Goal: Task Accomplishment & Management: Use online tool/utility

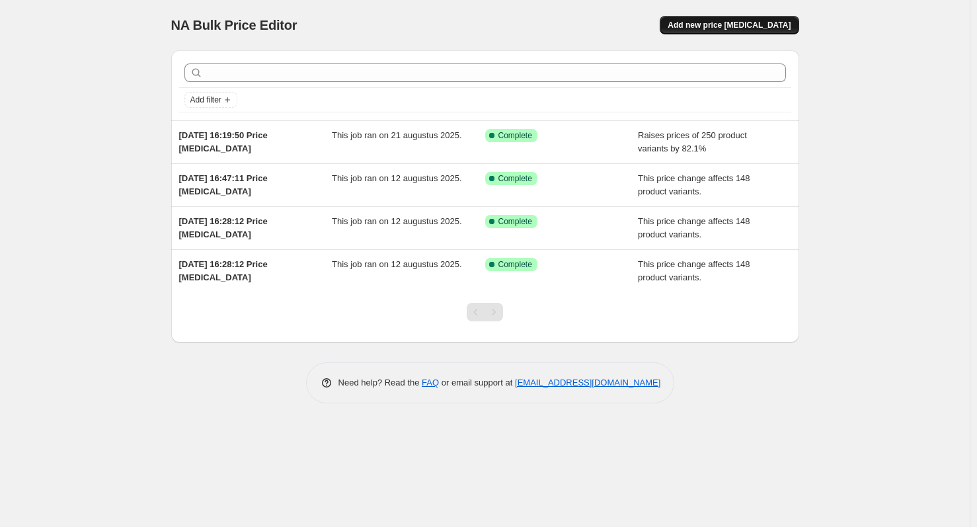
click at [790, 21] on span "Add new price [MEDICAL_DATA]" at bounding box center [728, 25] width 123 height 11
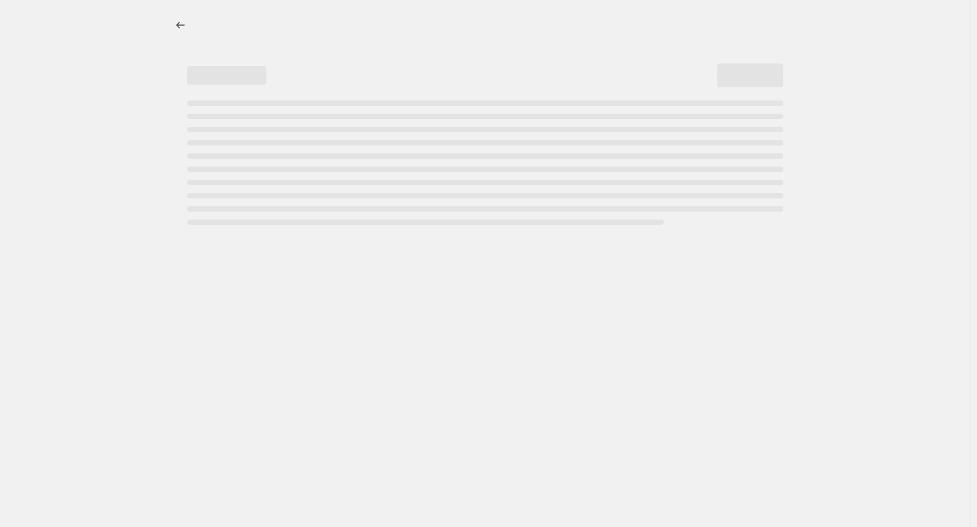
select select "percentage"
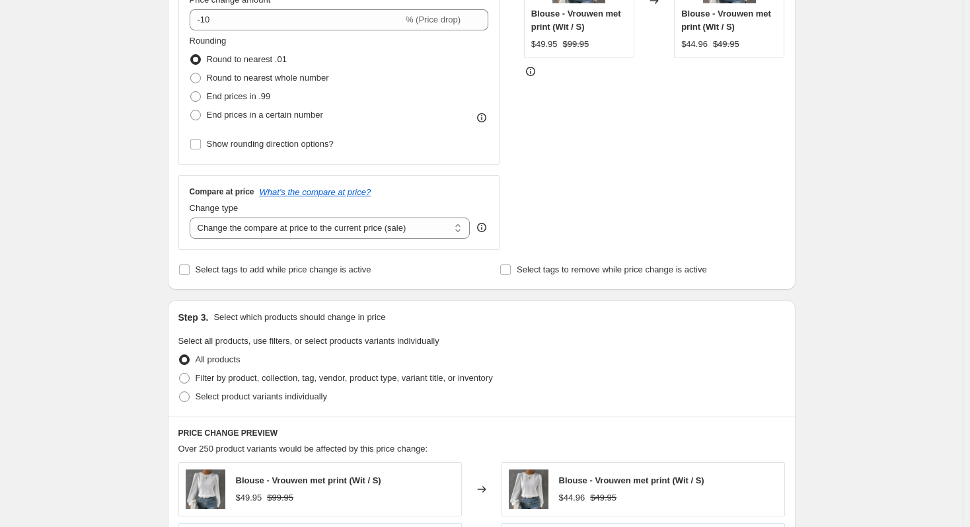
scroll to position [463, 0]
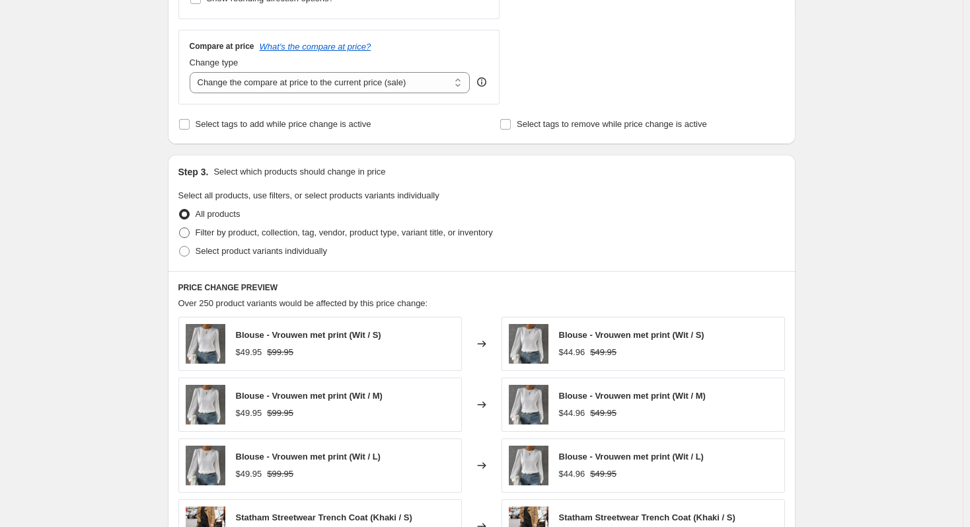
click at [222, 233] on span "Filter by product, collection, tag, vendor, product type, variant title, or inv…" at bounding box center [344, 232] width 297 height 10
click at [180, 228] on input "Filter by product, collection, tag, vendor, product type, variant title, or inv…" at bounding box center [179, 227] width 1 height 1
radio input "true"
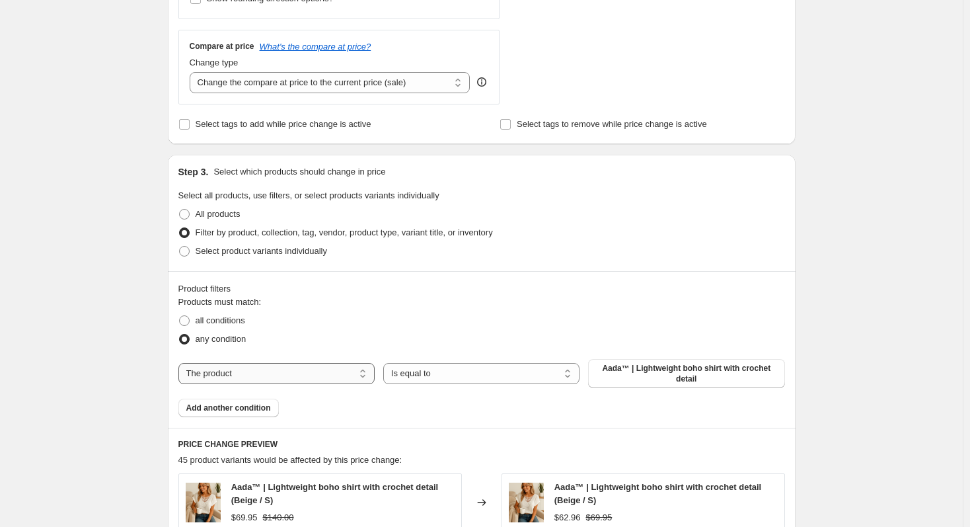
click at [265, 370] on select "The product The product's collection The product's tag The product's vendor The…" at bounding box center [276, 373] width 196 height 21
select select "collection"
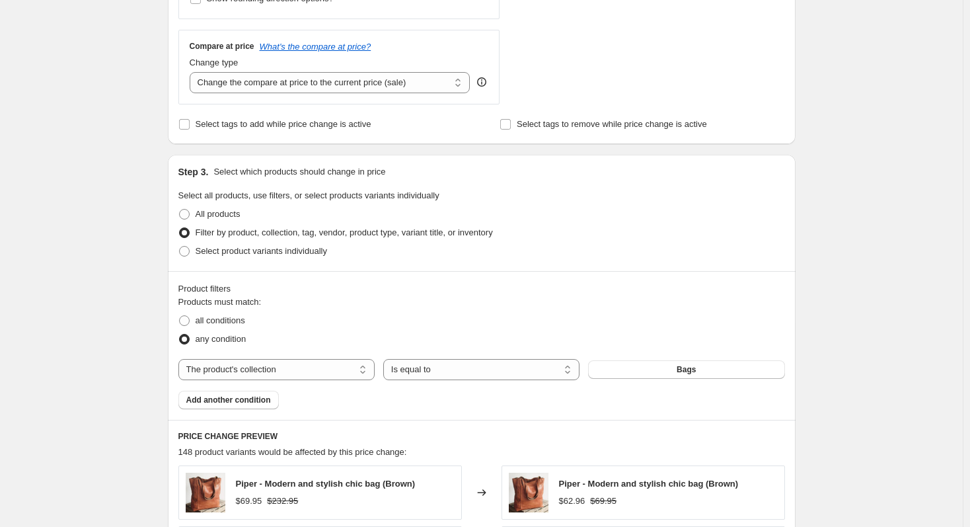
click at [457, 395] on div "Products must match: all conditions any condition The product The product's col…" at bounding box center [481, 352] width 607 height 114
click at [628, 371] on button "Bags" at bounding box center [686, 369] width 196 height 19
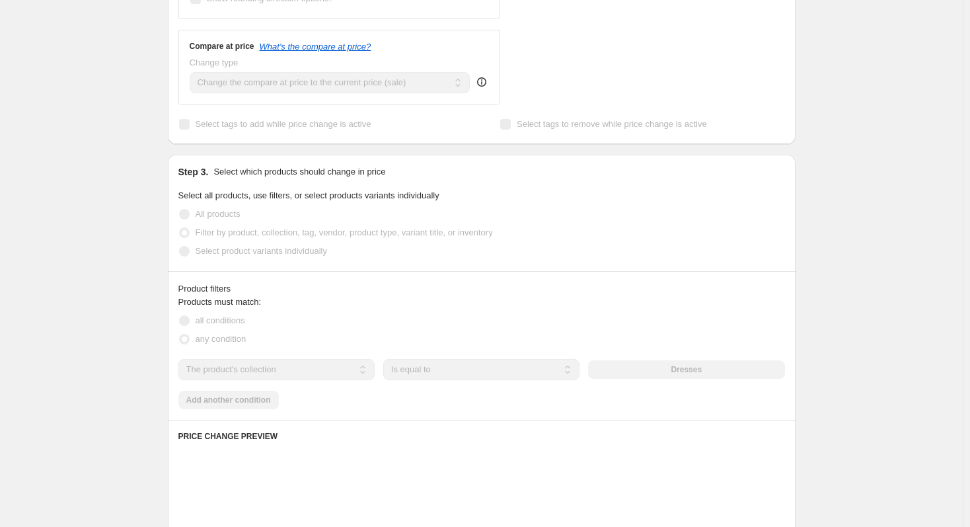
click at [67, 227] on div "Create new price [MEDICAL_DATA]. This page is ready Create new price [MEDICAL_D…" at bounding box center [481, 272] width 963 height 1470
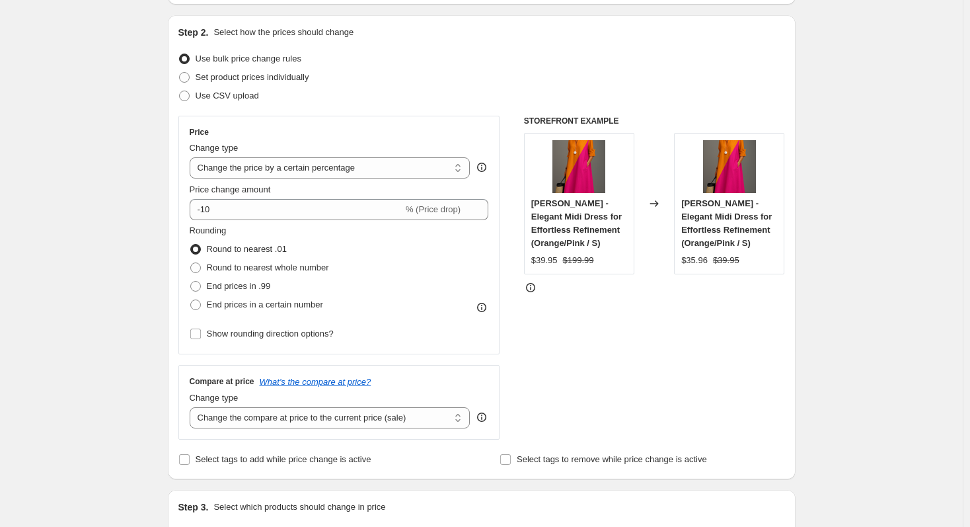
scroll to position [130, 0]
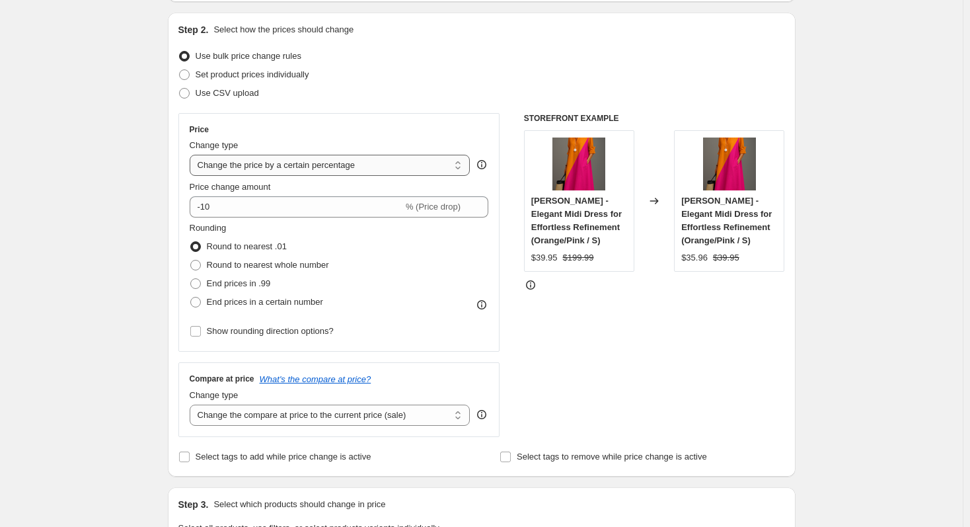
click at [276, 168] on select "Change the price to a certain amount Change the price by a certain amount Chang…" at bounding box center [330, 165] width 281 height 21
click at [277, 208] on input "-10" at bounding box center [296, 206] width 213 height 21
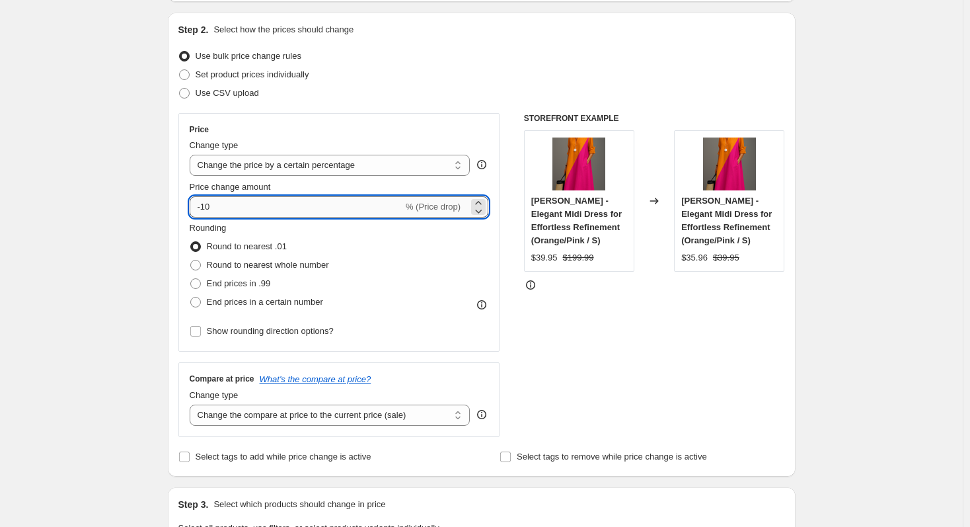
click at [277, 208] on input "-10" at bounding box center [296, 206] width 213 height 21
type input "81"
type input "81.2"
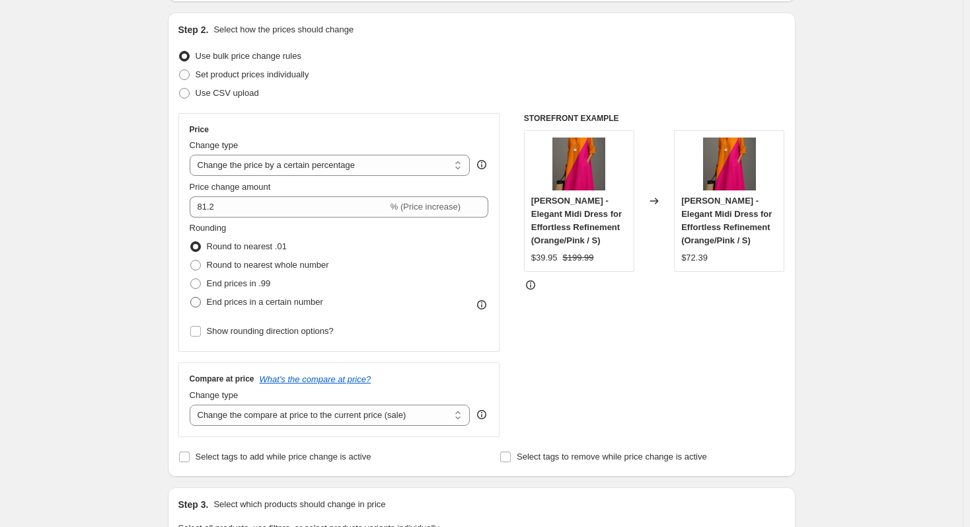
click at [268, 300] on span "End prices in a certain number" at bounding box center [265, 302] width 116 height 10
click at [191, 297] on input "End prices in a certain number" at bounding box center [190, 297] width 1 height 1
radio input "true"
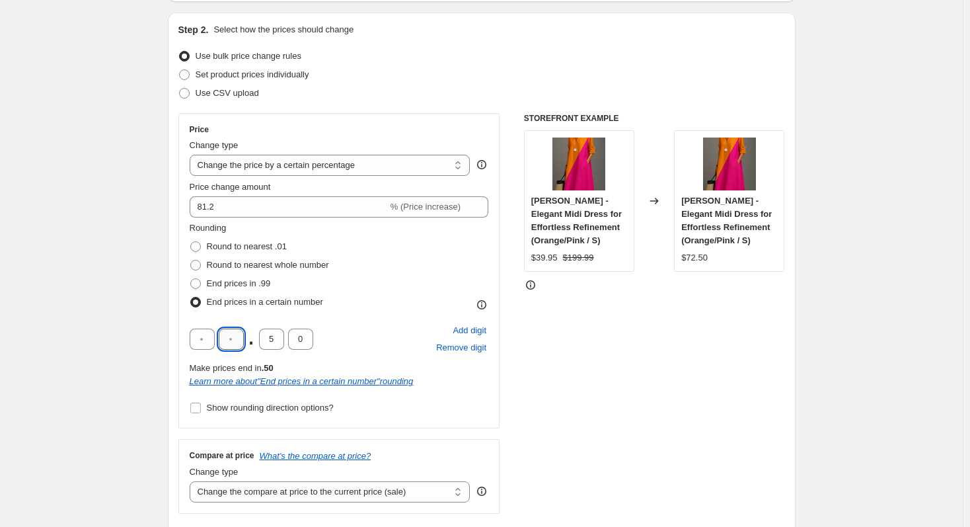
click at [240, 339] on input "text" at bounding box center [231, 338] width 25 height 21
type input "9"
drag, startPoint x: 276, startPoint y: 339, endPoint x: 265, endPoint y: 339, distance: 11.2
click at [265, 339] on input "5" at bounding box center [271, 338] width 25 height 21
type input "9"
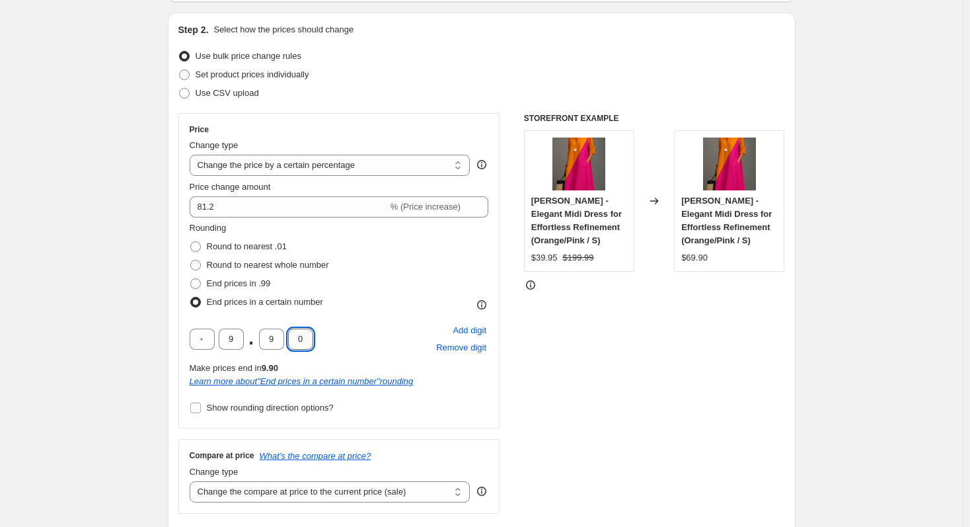
drag, startPoint x: 303, startPoint y: 340, endPoint x: 293, endPoint y: 342, distance: 9.3
click at [293, 342] on input "0" at bounding box center [300, 338] width 25 height 21
type input "5"
click at [354, 345] on div "9 . 9 5 Add digit Remove digit" at bounding box center [339, 339] width 299 height 34
click at [571, 342] on div "STOREFRONT EXAMPLE [PERSON_NAME] - Elegant Midi Dress for Effortless Refinement…" at bounding box center [654, 313] width 261 height 400
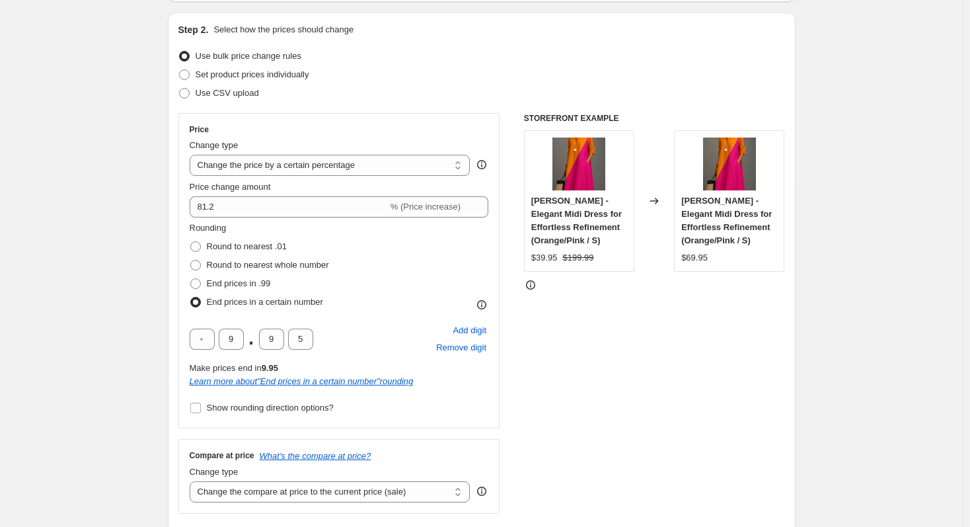
click at [539, 321] on div "STOREFRONT EXAMPLE [PERSON_NAME] - Elegant Midi Dress for Effortless Refinement…" at bounding box center [654, 313] width 261 height 400
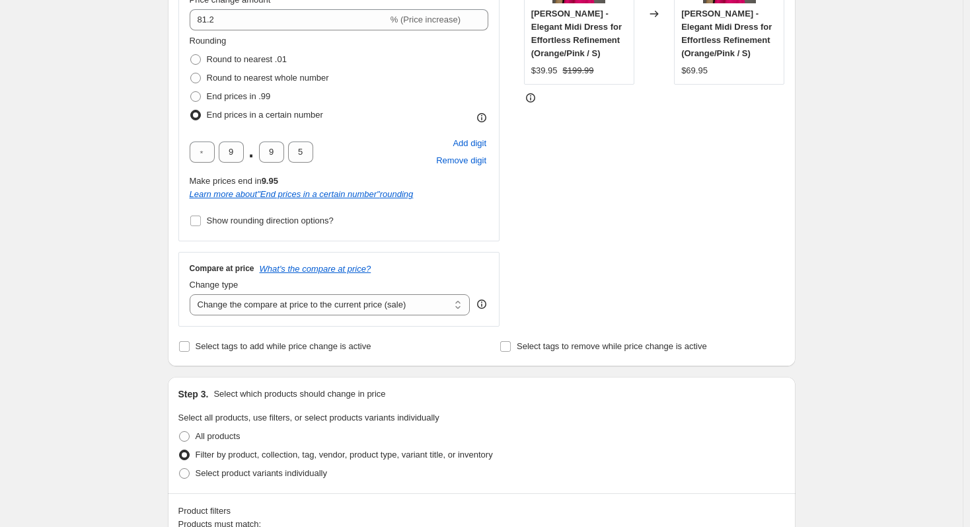
scroll to position [328, 0]
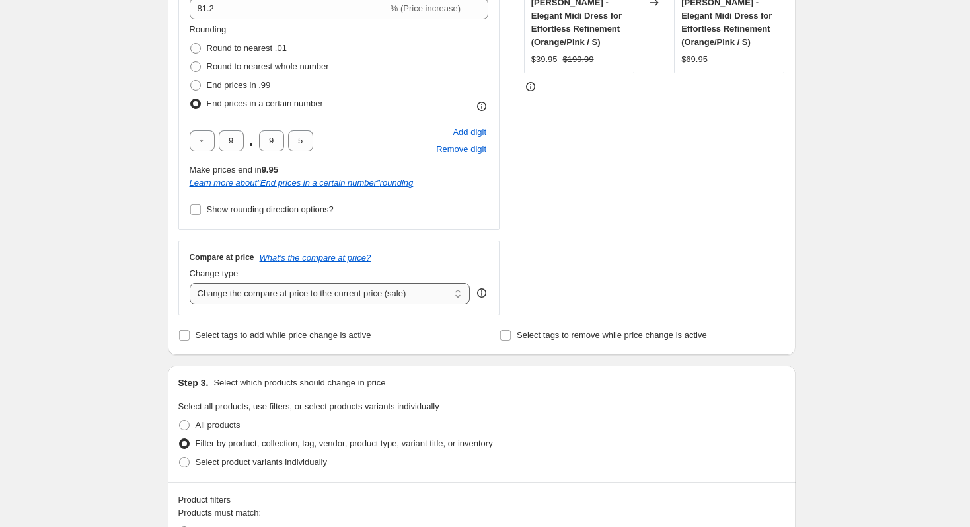
click at [289, 293] on select "Change the compare at price to the current price (sale) Change the compare at p…" at bounding box center [330, 293] width 281 height 21
click at [192, 283] on select "Change the compare at price to the current price (sale) Change the compare at p…" at bounding box center [330, 293] width 281 height 21
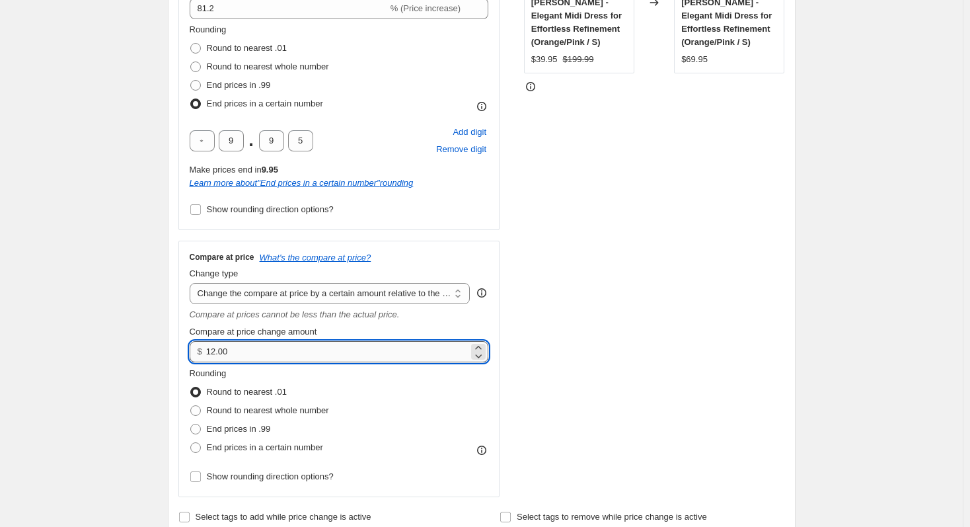
click at [278, 353] on input "12.00" at bounding box center [337, 351] width 262 height 21
click at [299, 294] on select "Change the compare at price to the current price (sale) Change the compare at p…" at bounding box center [330, 293] width 281 height 21
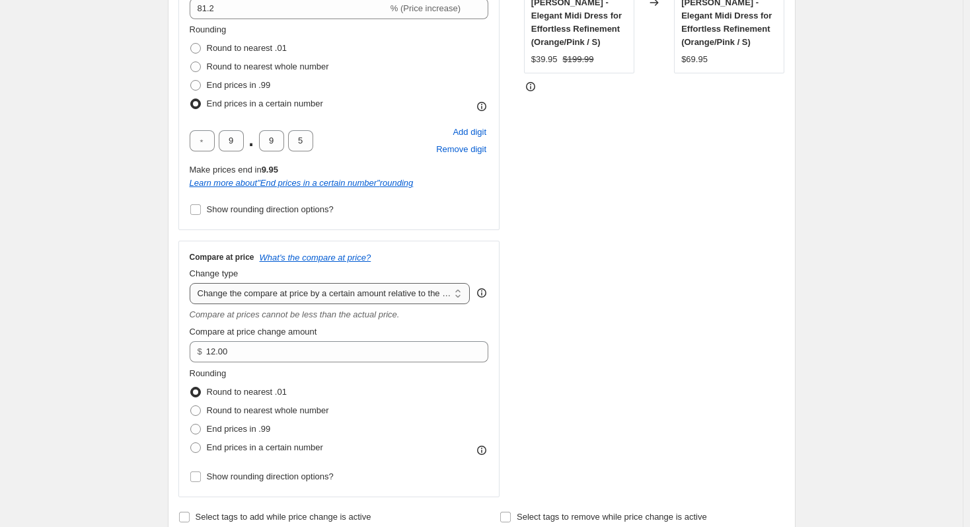
select select "pp"
click at [192, 283] on select "Change the compare at price to the current price (sale) Change the compare at p…" at bounding box center [330, 293] width 281 height 21
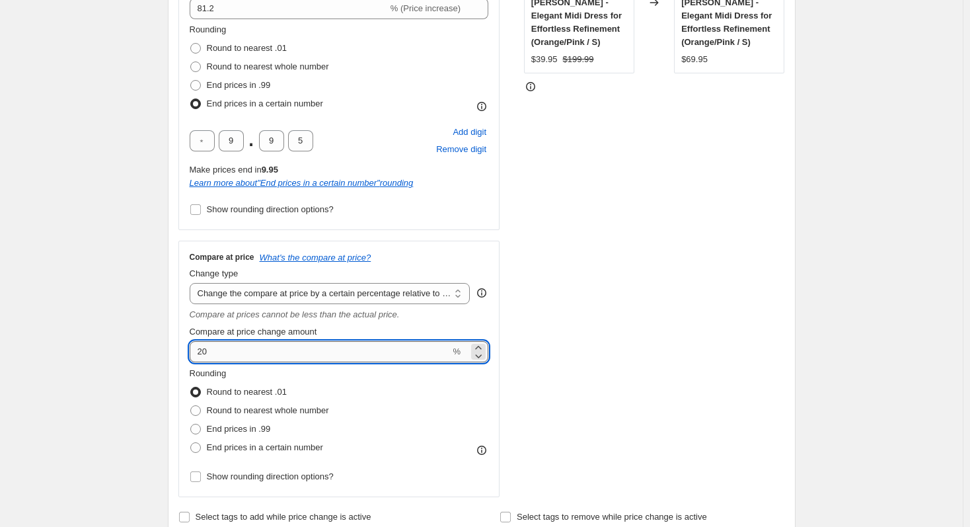
click at [295, 346] on input "20" at bounding box center [320, 351] width 261 height 21
type input "81"
type input "81.3"
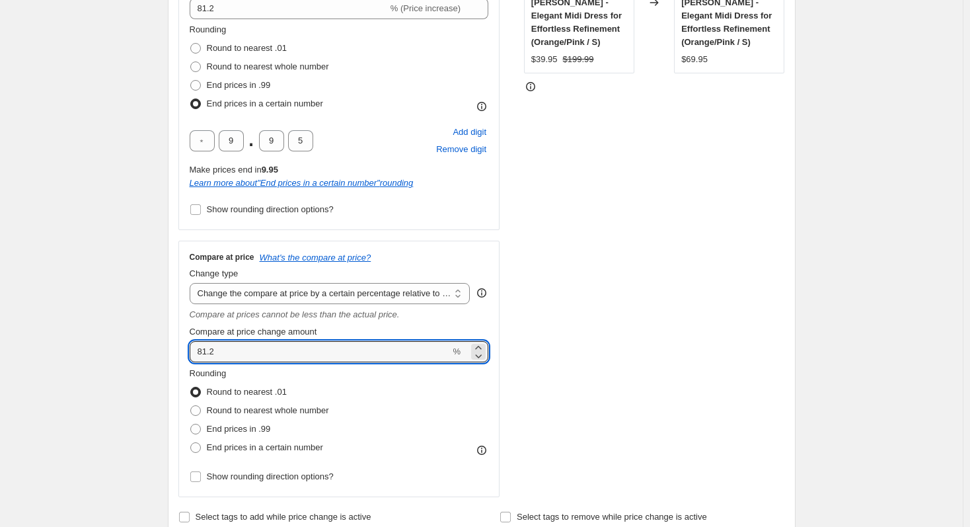
type input "81.2"
click at [697, 272] on div "STOREFRONT EXAMPLE [PERSON_NAME] - Elegant Midi Dress for Effortless Refinement…" at bounding box center [654, 206] width 261 height 582
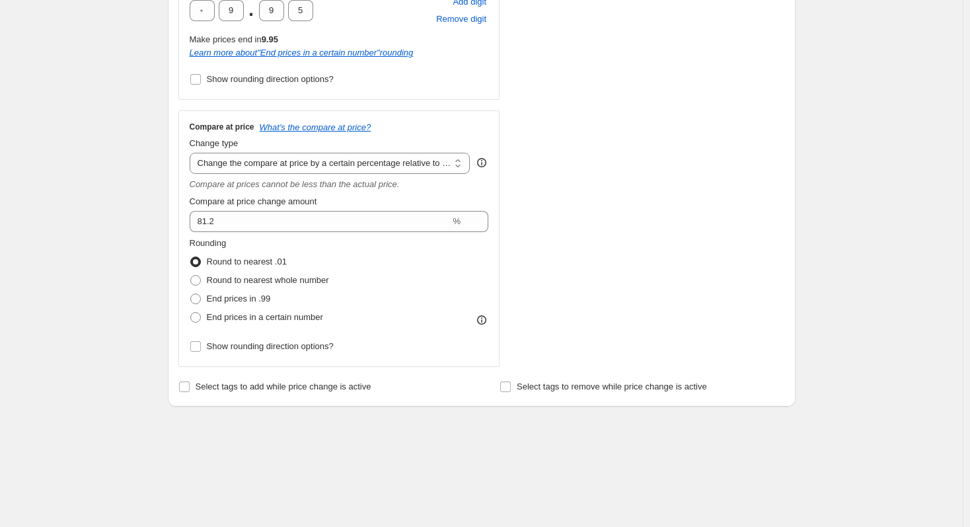
scroll to position [461, 0]
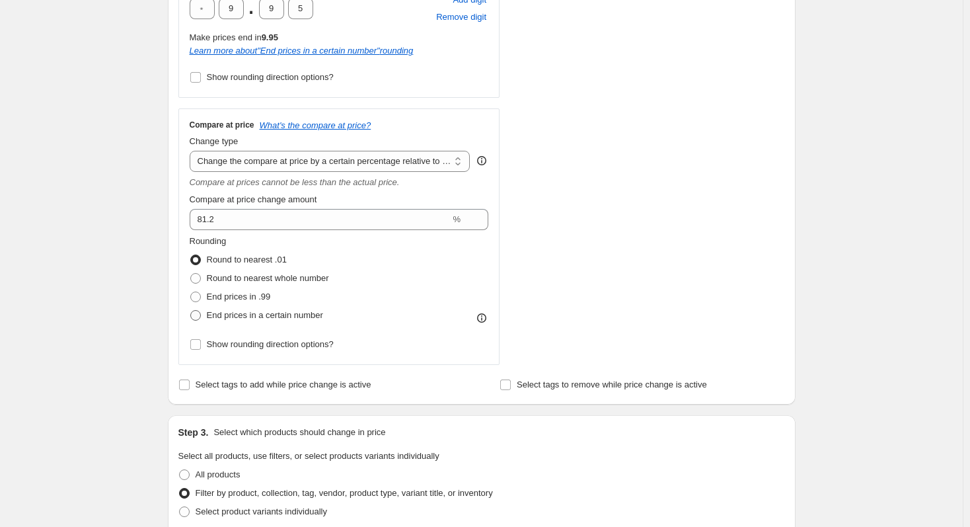
click at [224, 315] on span "End prices in a certain number" at bounding box center [265, 315] width 116 height 10
click at [191, 311] on input "End prices in a certain number" at bounding box center [190, 310] width 1 height 1
radio input "true"
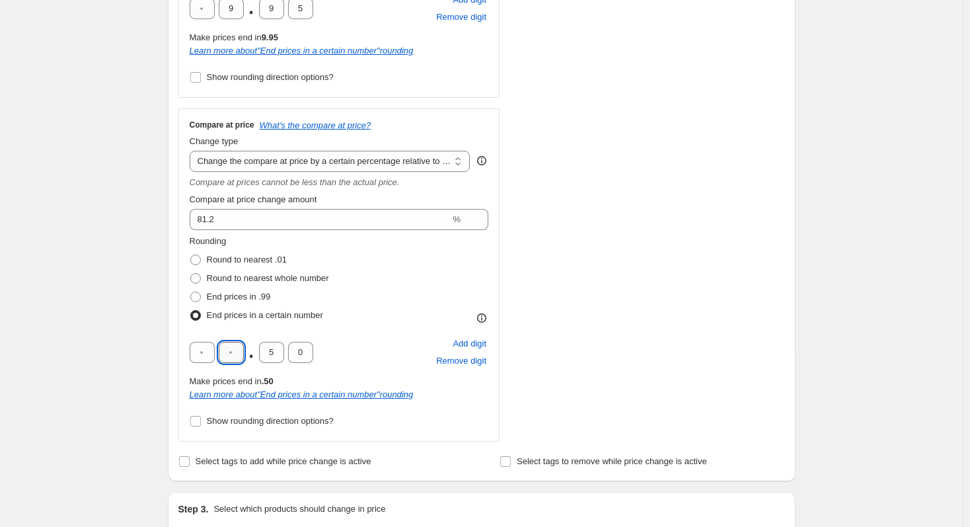
click at [241, 357] on input "text" at bounding box center [231, 352] width 25 height 21
click at [270, 354] on input "5" at bounding box center [271, 352] width 25 height 21
type input "9"
drag, startPoint x: 308, startPoint y: 354, endPoint x: 298, endPoint y: 358, distance: 10.4
click at [298, 358] on input "0" at bounding box center [300, 352] width 25 height 21
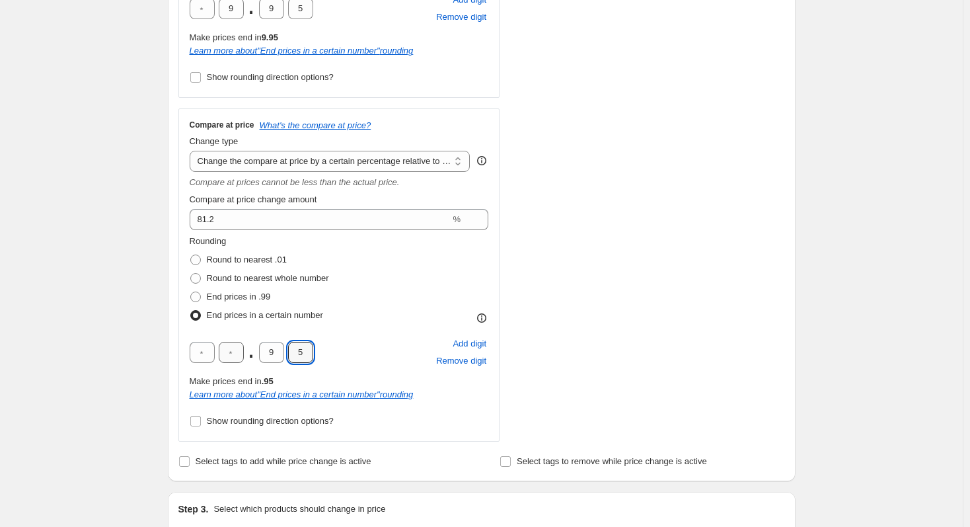
type input "5"
click at [237, 355] on input "text" at bounding box center [231, 352] width 25 height 21
type input "0"
click at [233, 358] on input "0" at bounding box center [231, 352] width 25 height 21
click at [134, 365] on div "Create new price [MEDICAL_DATA]. This page is ready Create new price [MEDICAL_D…" at bounding box center [481, 452] width 963 height 1826
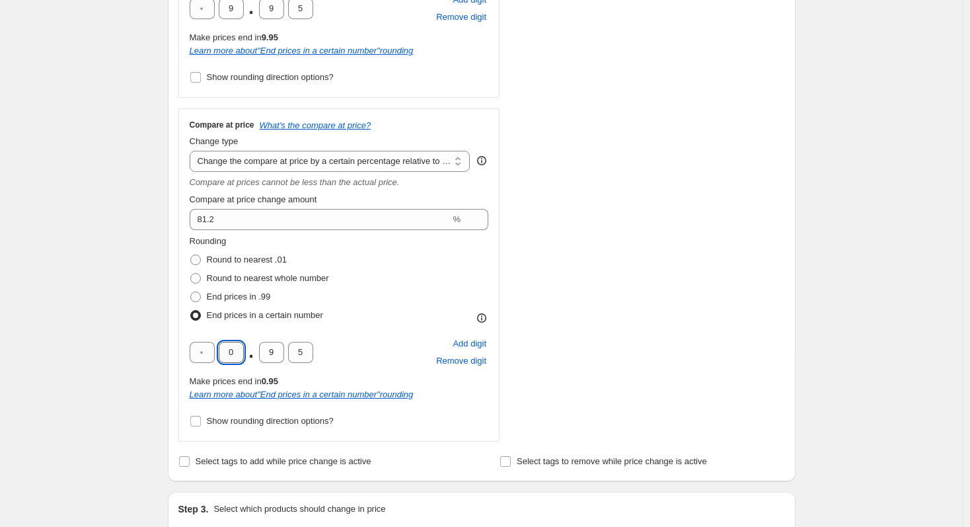
click at [242, 356] on input "0" at bounding box center [231, 352] width 25 height 21
type input "9"
click at [143, 344] on div "Create new price [MEDICAL_DATA]. This page is ready Create new price [MEDICAL_D…" at bounding box center [481, 452] width 963 height 1826
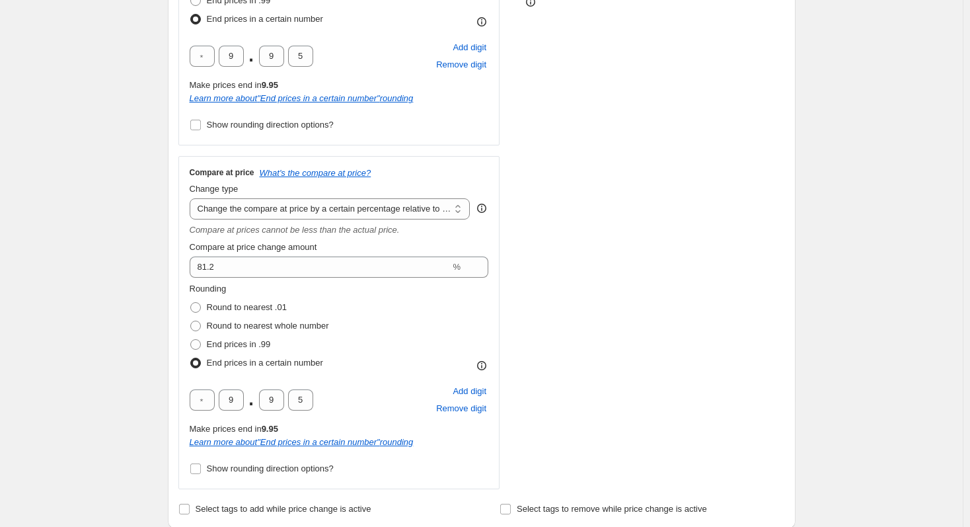
scroll to position [463, 0]
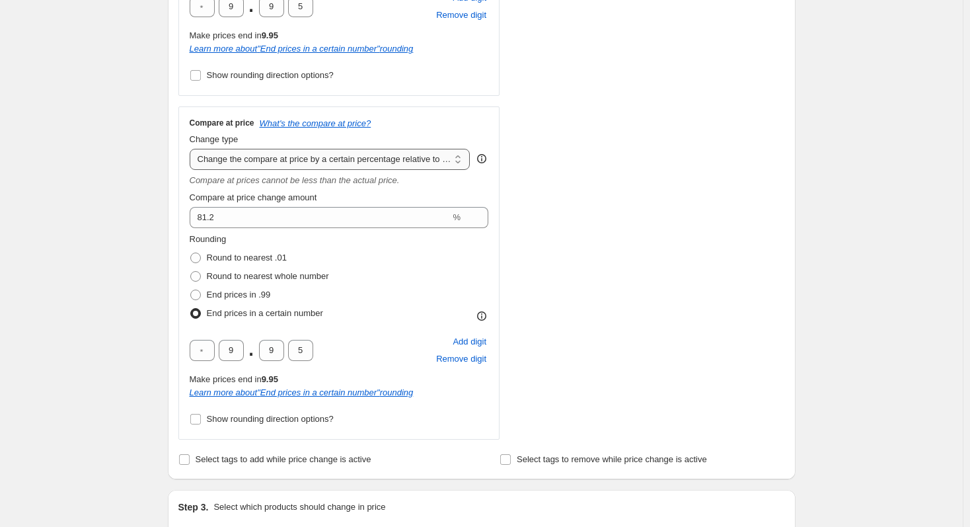
click at [303, 161] on select "Change the compare at price to the current price (sale) Change the compare at p…" at bounding box center [330, 159] width 281 height 21
select select "remove"
click at [192, 149] on select "Change the compare at price to the current price (sale) Change the compare at p…" at bounding box center [330, 159] width 281 height 21
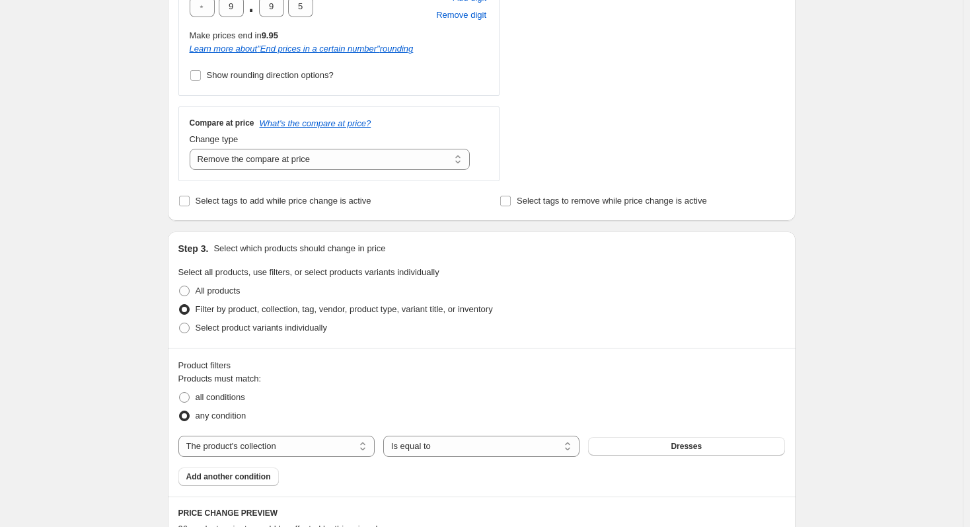
click at [91, 208] on div "Create new price [MEDICAL_DATA]. This page is ready Create new price [MEDICAL_D…" at bounding box center [481, 321] width 963 height 1568
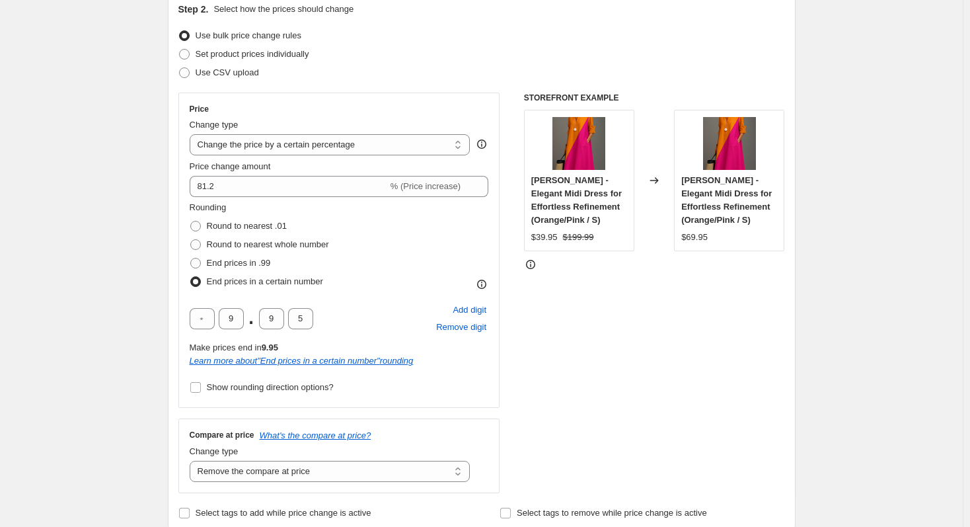
scroll to position [264, 0]
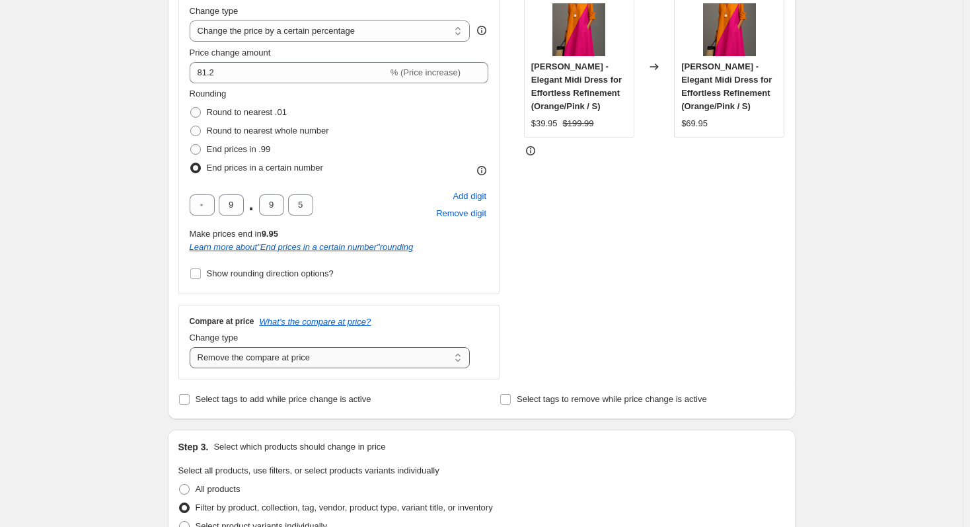
click at [235, 354] on select "Change the compare at price to the current price (sale) Change the compare at p…" at bounding box center [330, 357] width 281 height 21
click at [63, 342] on div "Create new price [MEDICAL_DATA]. This page is ready Create new price [MEDICAL_D…" at bounding box center [481, 520] width 963 height 1568
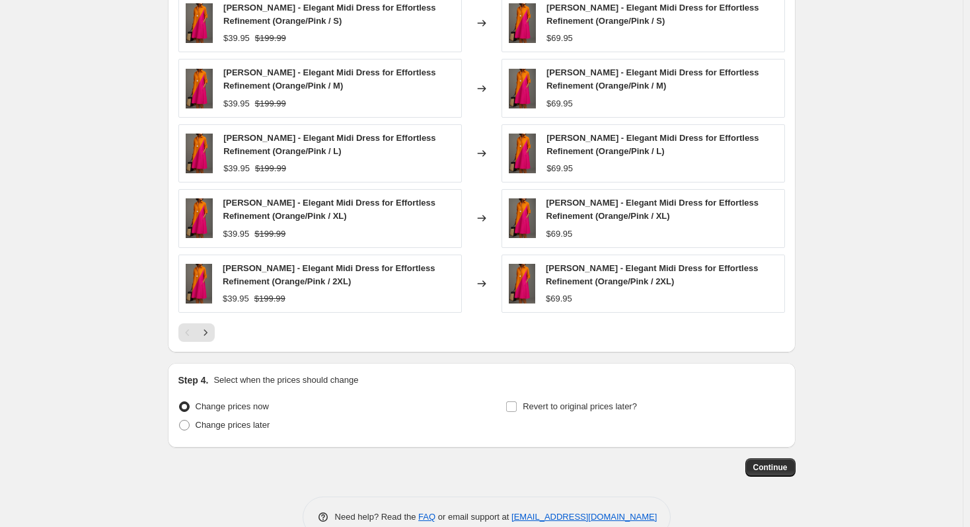
scroll to position [1041, 0]
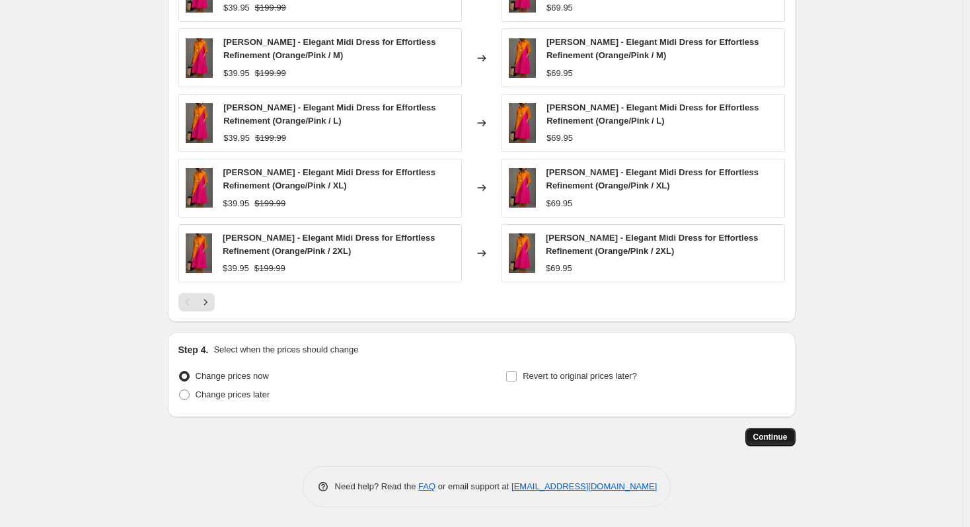
click at [778, 440] on span "Continue" at bounding box center [770, 437] width 34 height 11
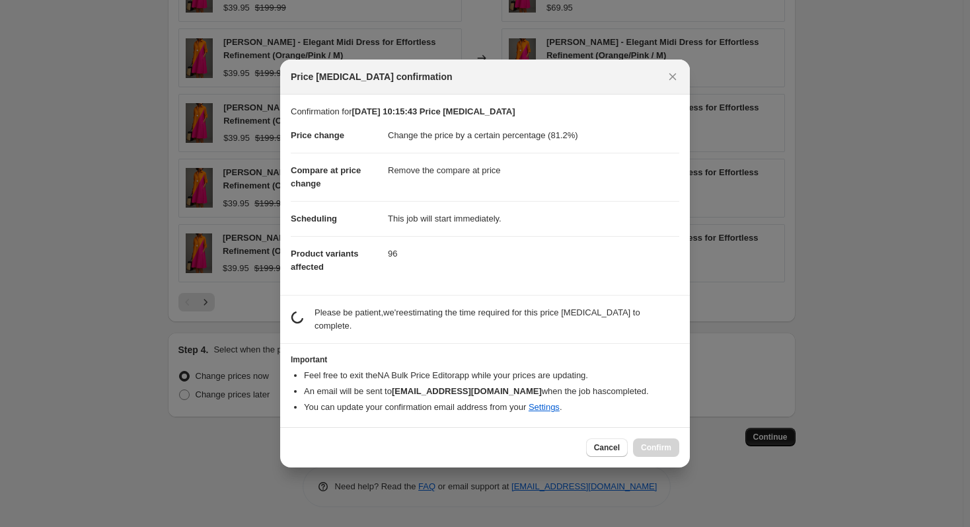
scroll to position [0, 0]
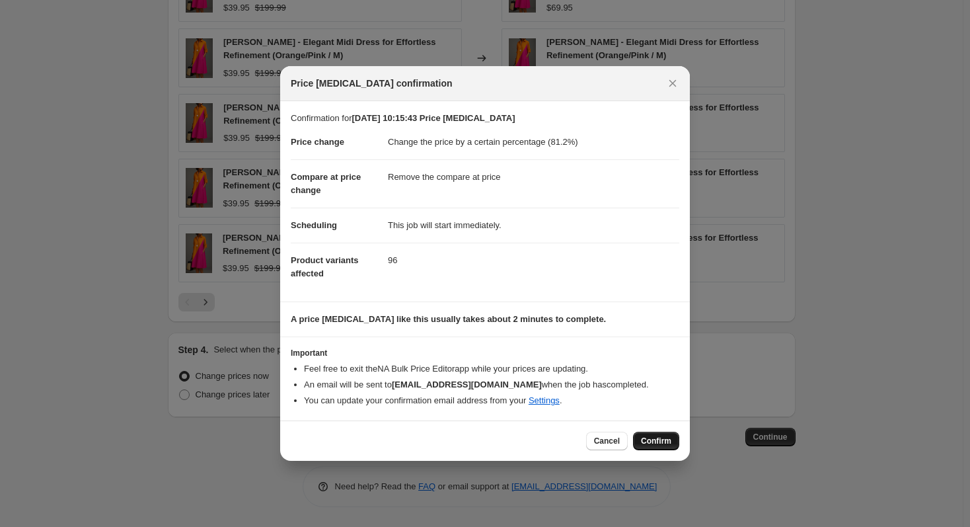
click at [668, 442] on span "Confirm" at bounding box center [656, 440] width 30 height 11
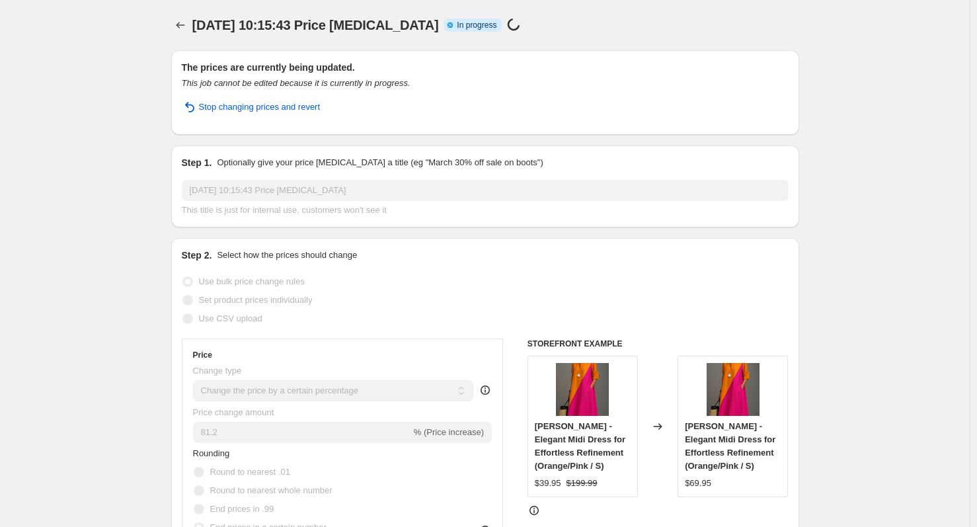
select select "percentage"
select select "remove"
select select "collection"
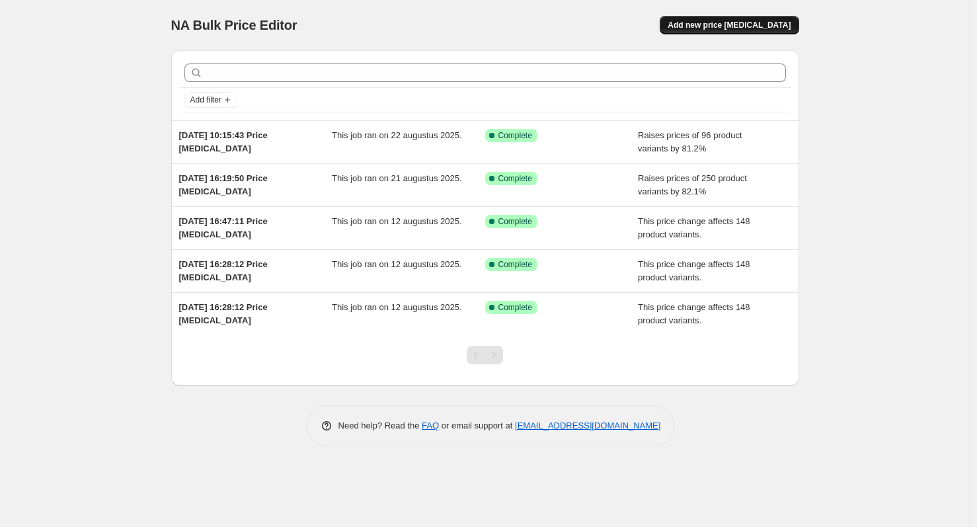
click at [697, 30] on span "Add new price [MEDICAL_DATA]" at bounding box center [728, 25] width 123 height 11
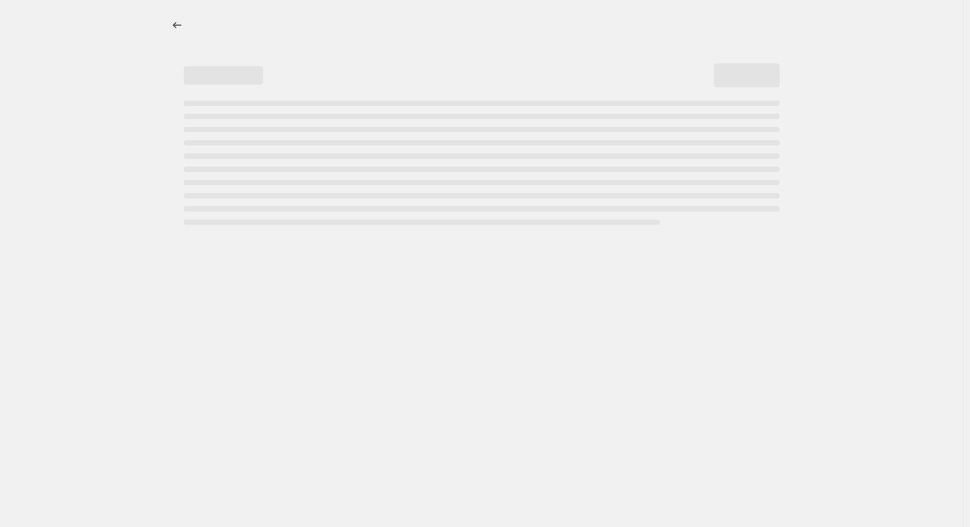
select select "percentage"
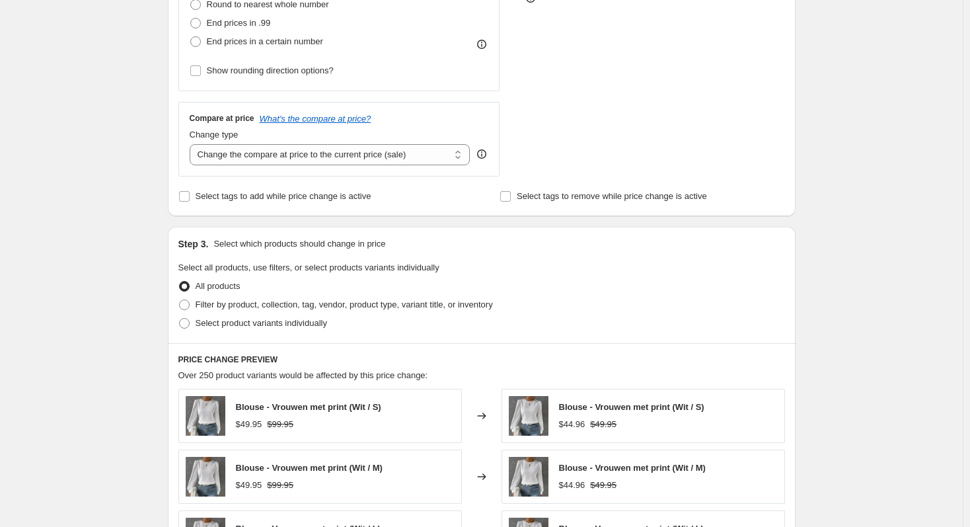
scroll to position [397, 0]
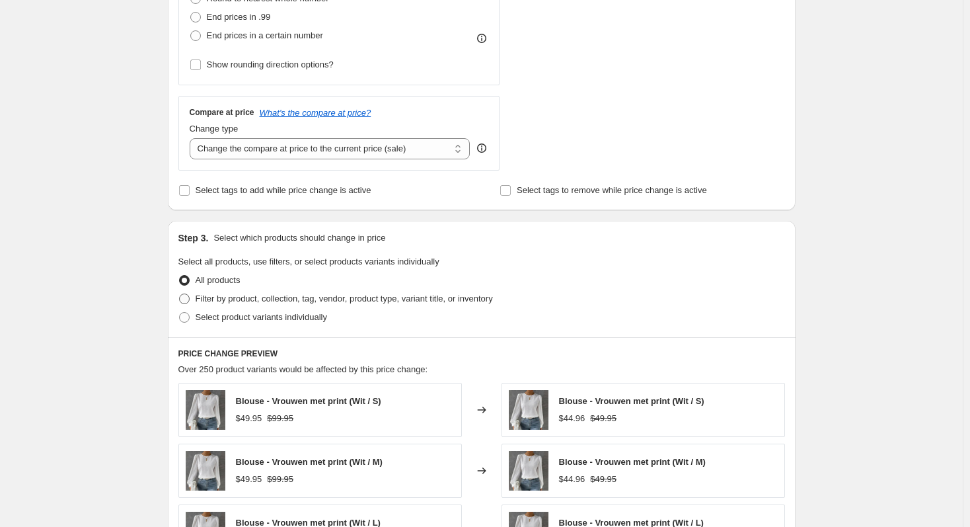
click at [237, 302] on span "Filter by product, collection, tag, vendor, product type, variant title, or inv…" at bounding box center [344, 298] width 297 height 10
click at [180, 294] on input "Filter by product, collection, tag, vendor, product type, variant title, or inv…" at bounding box center [179, 293] width 1 height 1
radio input "true"
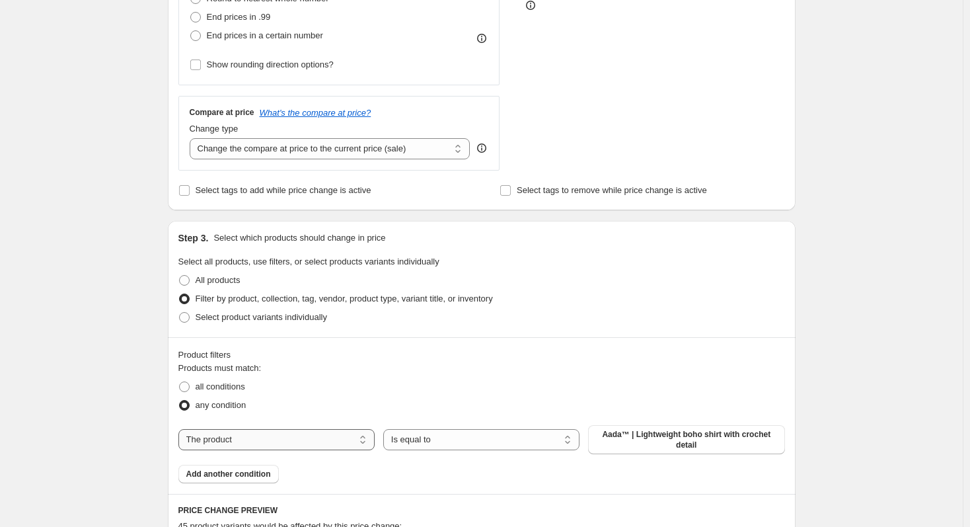
click at [280, 439] on select "The product The product's collection The product's tag The product's vendor The…" at bounding box center [276, 439] width 196 height 21
select select "collection"
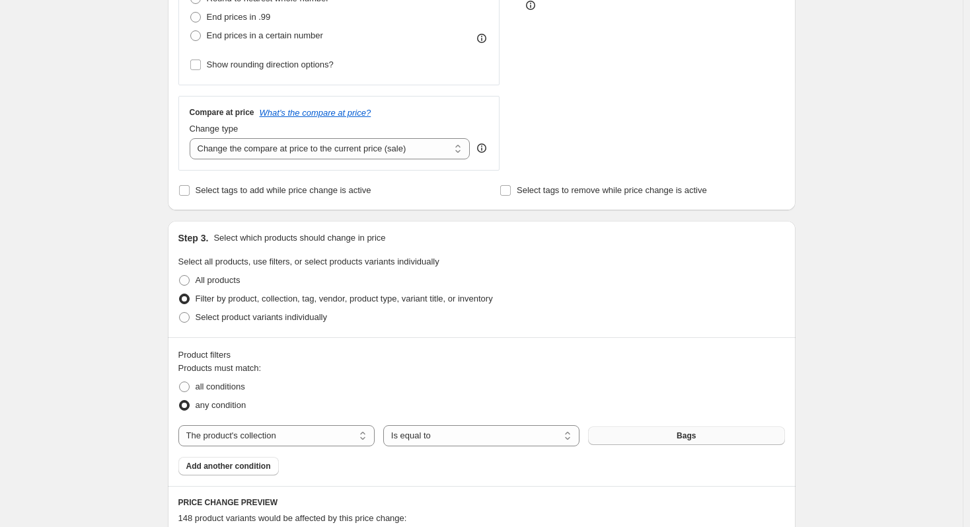
click at [675, 434] on button "Bags" at bounding box center [686, 435] width 196 height 19
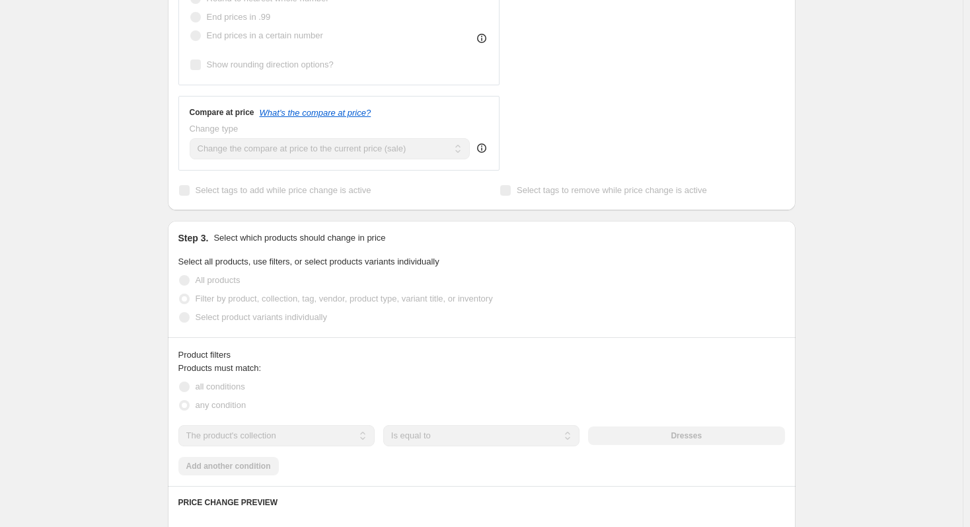
click at [59, 301] on div "Create new price [MEDICAL_DATA]. This page is ready Create new price [MEDICAL_D…" at bounding box center [481, 338] width 963 height 1470
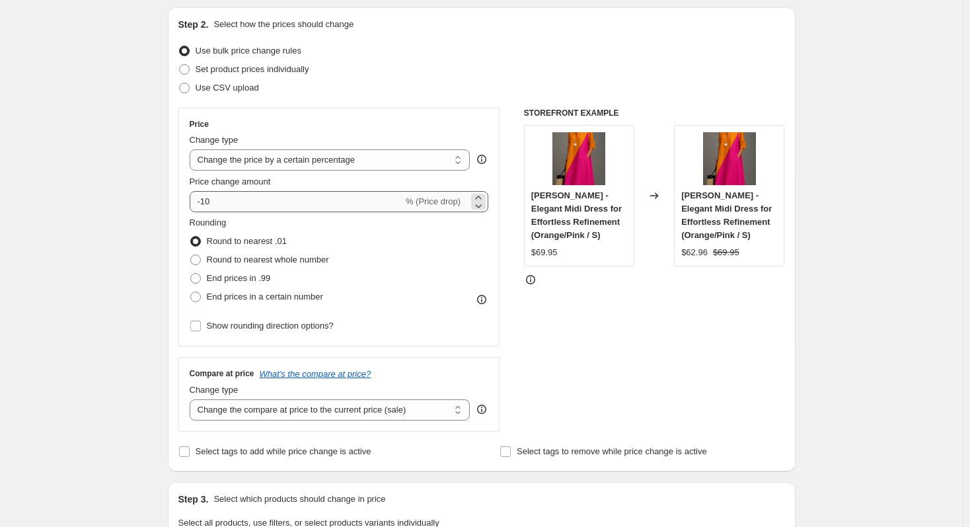
scroll to position [132, 0]
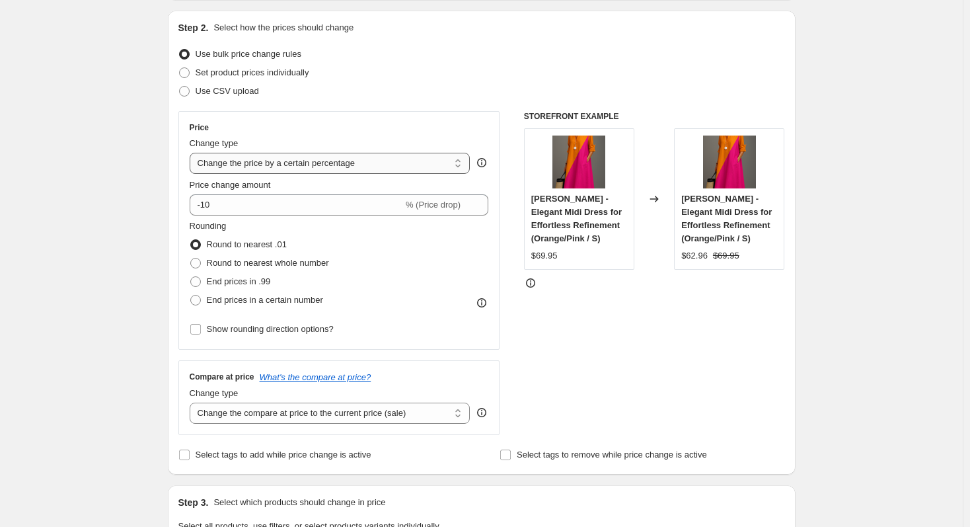
click at [272, 166] on select "Change the price to a certain amount Change the price by a certain amount Chang…" at bounding box center [330, 163] width 281 height 21
select select "no_change"
click at [192, 153] on select "Change the price to a certain amount Change the price by a certain amount Chang…" at bounding box center [330, 163] width 281 height 21
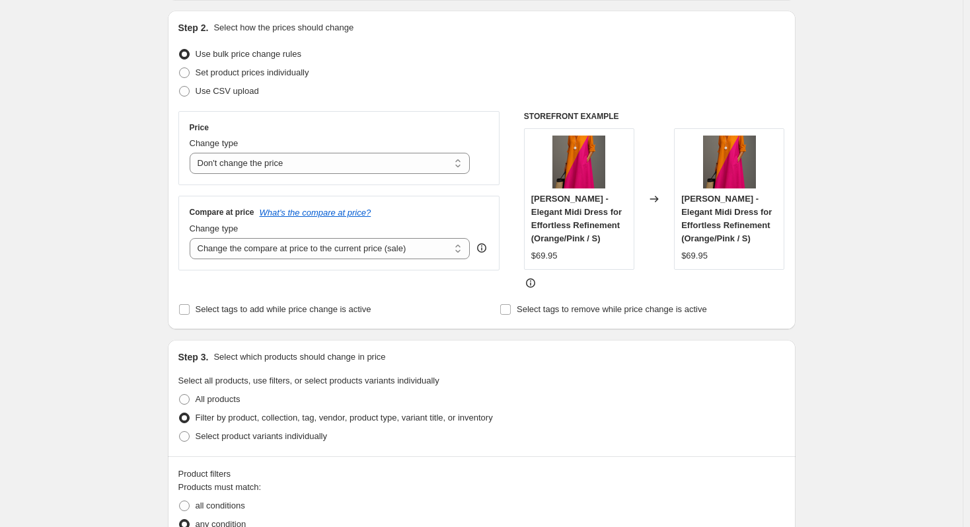
click at [286, 253] on select "Change the compare at price to the current price (sale) Change the compare at p…" at bounding box center [330, 248] width 281 height 21
select select "pp"
click at [192, 238] on select "Change the compare at price to the current price (sale) Change the compare at p…" at bounding box center [330, 248] width 281 height 21
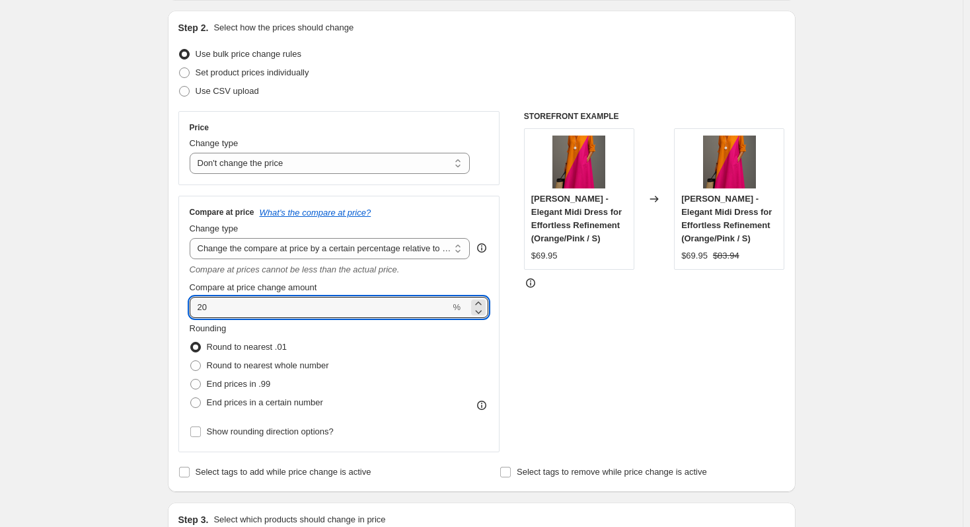
drag, startPoint x: 194, startPoint y: 310, endPoint x: 157, endPoint y: 308, distance: 36.4
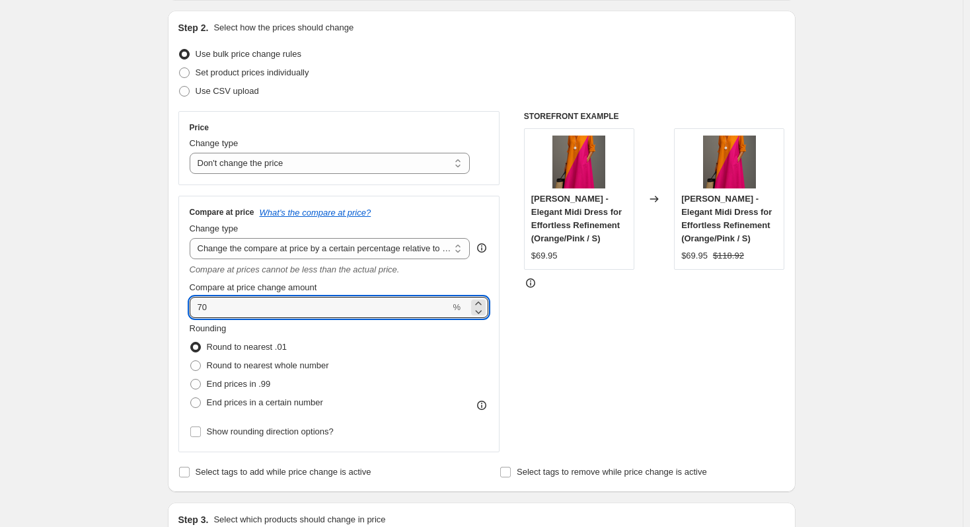
drag, startPoint x: 236, startPoint y: 311, endPoint x: 164, endPoint y: 317, distance: 72.3
type input "81"
drag, startPoint x: 200, startPoint y: 307, endPoint x: 246, endPoint y: 306, distance: 45.6
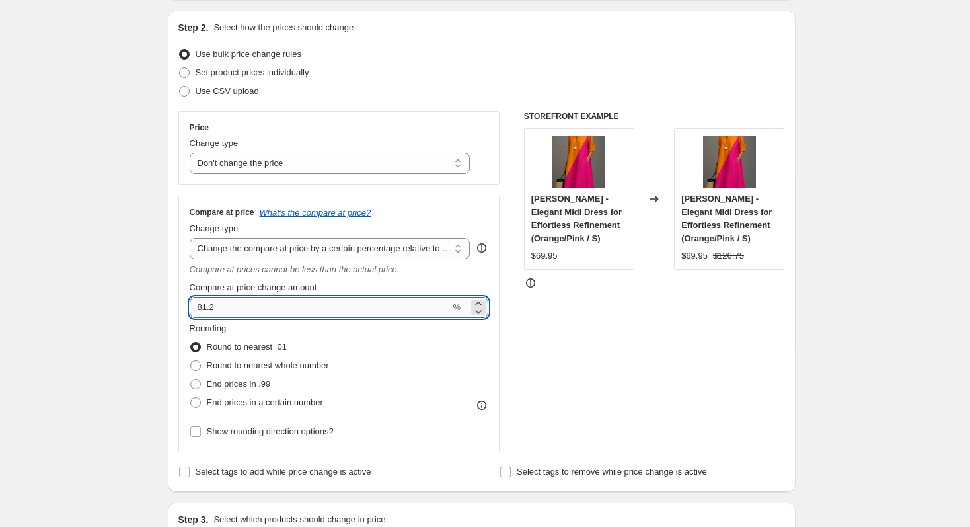
click at [246, 306] on input "81.2" at bounding box center [320, 307] width 261 height 21
type input "100"
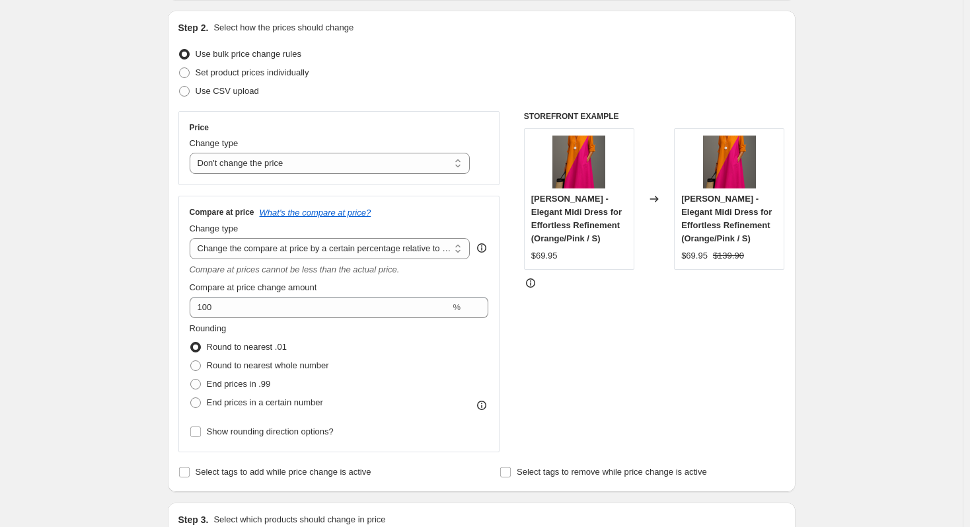
drag, startPoint x: 723, startPoint y: 254, endPoint x: 707, endPoint y: 253, distance: 15.9
click at [707, 253] on div "$69.95 $139.90" at bounding box center [729, 255] width 96 height 13
click at [707, 253] on div "$69.95" at bounding box center [694, 255] width 26 height 13
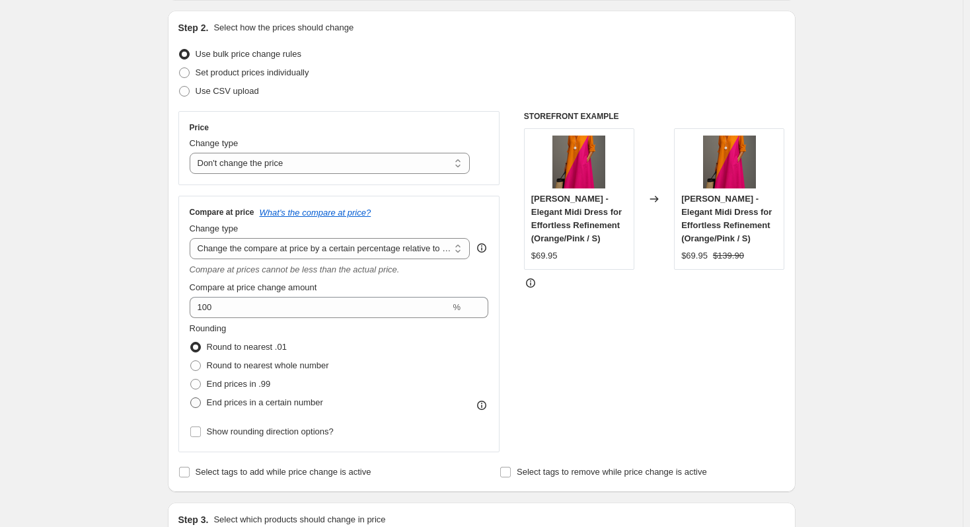
click at [231, 402] on span "End prices in a certain number" at bounding box center [265, 402] width 116 height 10
click at [191, 398] on input "End prices in a certain number" at bounding box center [190, 397] width 1 height 1
radio input "true"
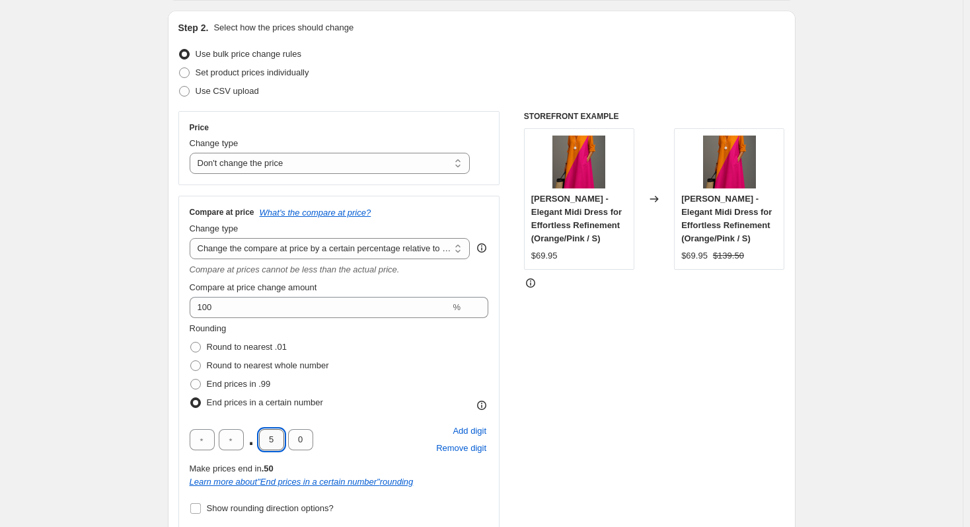
click at [266, 443] on input "5" at bounding box center [271, 439] width 25 height 21
type input "9"
click at [297, 441] on input "0" at bounding box center [300, 439] width 25 height 21
type input "5"
click at [348, 436] on div ". 9 5 Add digit Remove digit" at bounding box center [339, 439] width 299 height 34
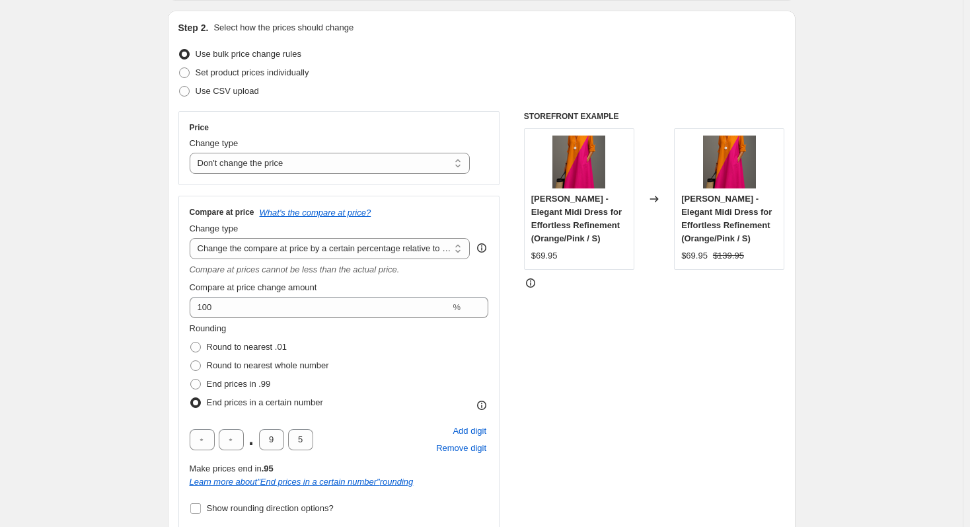
click at [742, 386] on div "STOREFRONT EXAMPLE [PERSON_NAME] - Elegant Midi Dress for Effortless Refinement…" at bounding box center [654, 320] width 261 height 418
drag, startPoint x: 741, startPoint y: 258, endPoint x: 687, endPoint y: 260, distance: 54.3
click at [687, 260] on div "$69.95 $139.95" at bounding box center [729, 255] width 96 height 13
click at [687, 260] on div "$69.95" at bounding box center [694, 255] width 26 height 13
drag, startPoint x: 685, startPoint y: 260, endPoint x: 740, endPoint y: 258, distance: 55.5
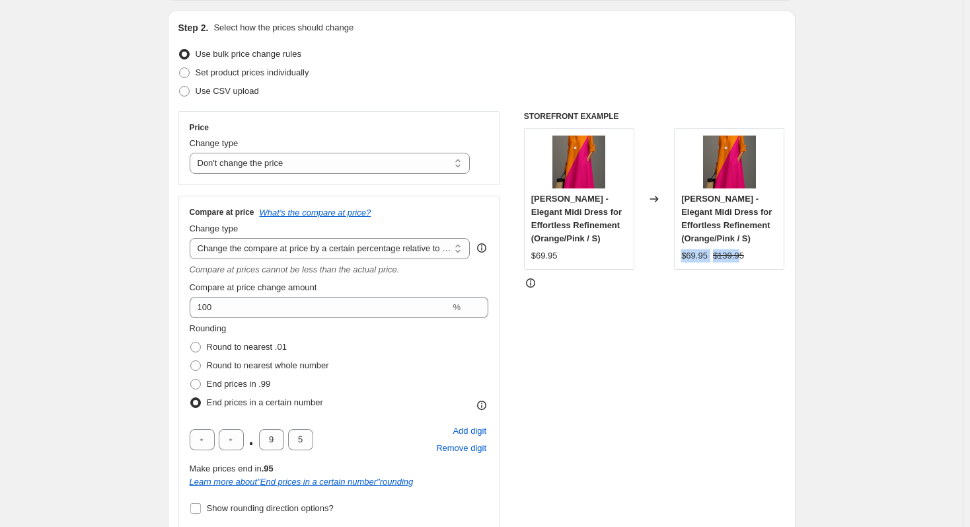
click at [739, 258] on div "$69.95 $139.95" at bounding box center [729, 255] width 96 height 13
click at [740, 258] on strike "$139.95" at bounding box center [728, 255] width 31 height 13
click at [736, 256] on strike "$139.95" at bounding box center [728, 255] width 31 height 13
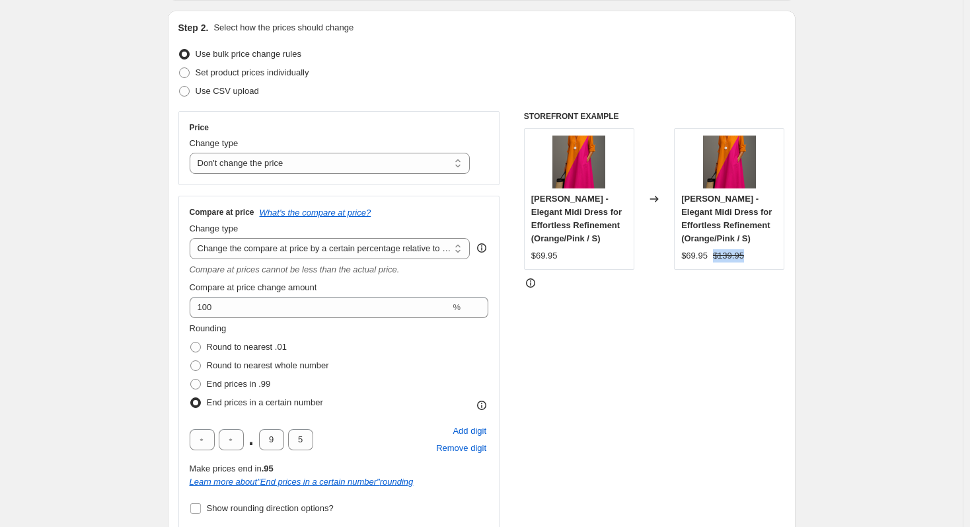
click at [736, 261] on strike "$139.95" at bounding box center [728, 255] width 31 height 13
drag, startPoint x: 42, startPoint y: 263, endPoint x: 50, endPoint y: 267, distance: 8.3
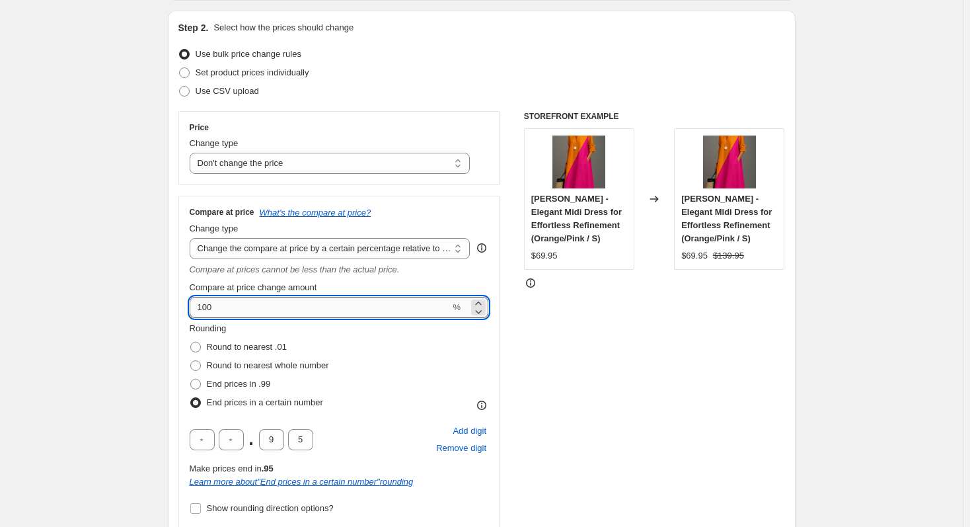
drag, startPoint x: 205, startPoint y: 306, endPoint x: 228, endPoint y: 305, distance: 23.2
click at [228, 305] on input "100" at bounding box center [320, 307] width 261 height 21
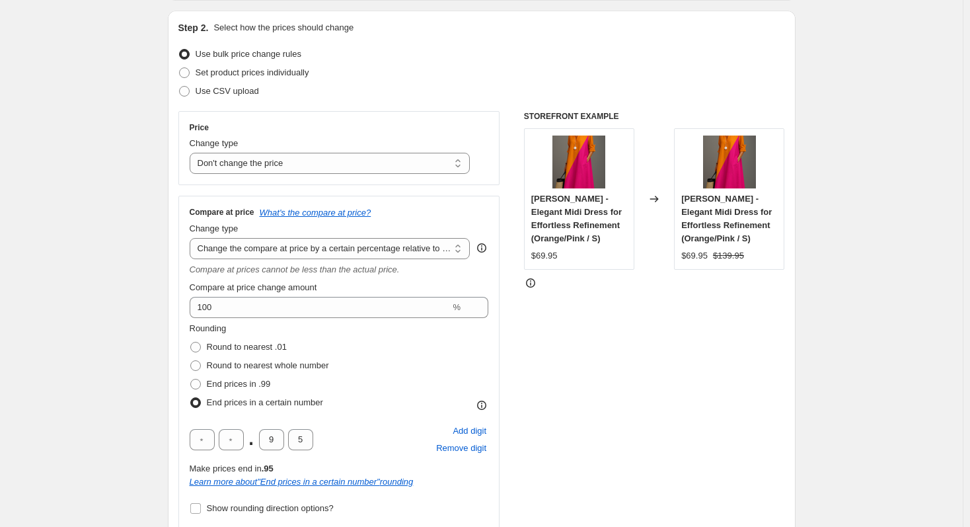
click at [173, 313] on div "Step 2. Select how the prices should change Use bulk price change rules Set pro…" at bounding box center [482, 290] width 628 height 558
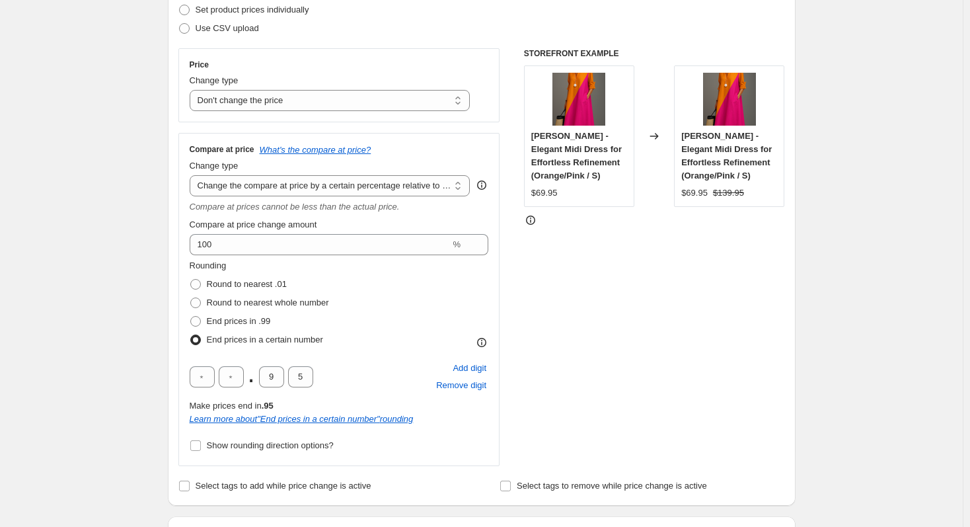
scroll to position [198, 0]
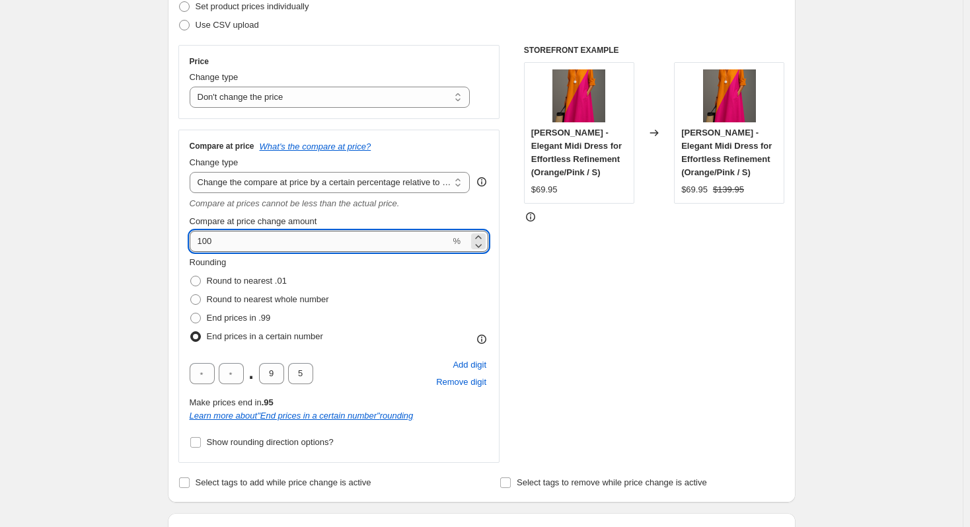
click at [206, 241] on input "100" at bounding box center [320, 241] width 261 height 21
type input "200"
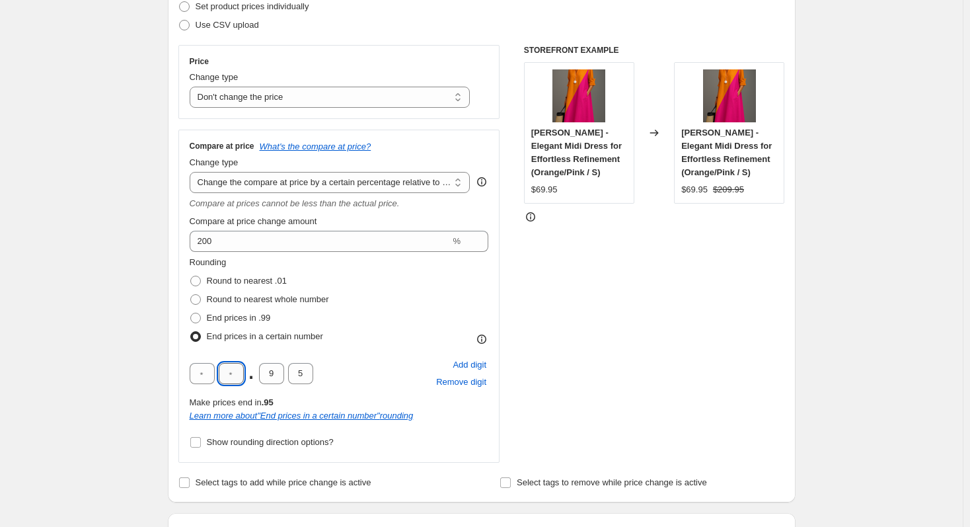
click at [233, 373] on input "text" at bounding box center [231, 373] width 25 height 21
type input "0"
click at [270, 373] on input "0" at bounding box center [271, 373] width 25 height 21
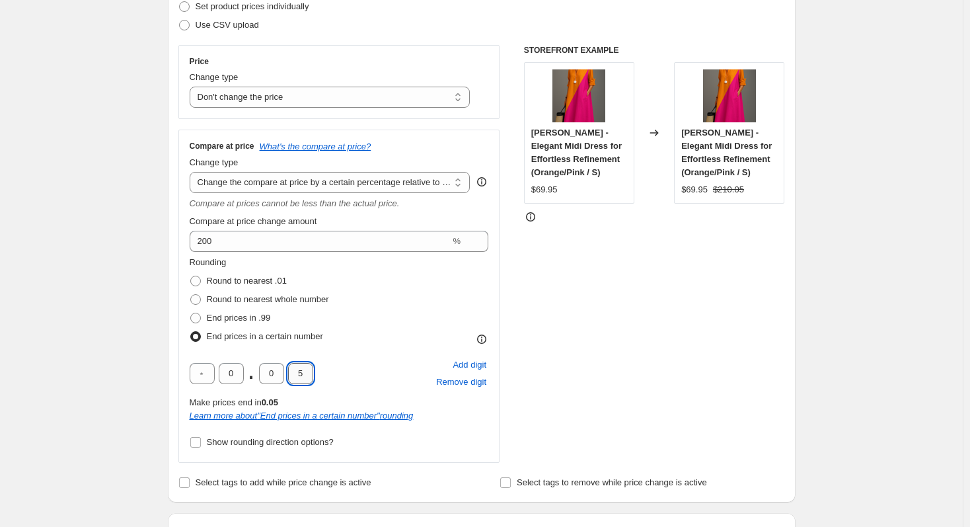
click at [295, 375] on input "5" at bounding box center [300, 373] width 25 height 21
click at [308, 375] on input "5" at bounding box center [300, 373] width 25 height 21
drag, startPoint x: 308, startPoint y: 375, endPoint x: 299, endPoint y: 375, distance: 9.3
click at [299, 375] on input "5" at bounding box center [300, 373] width 25 height 21
type input "0"
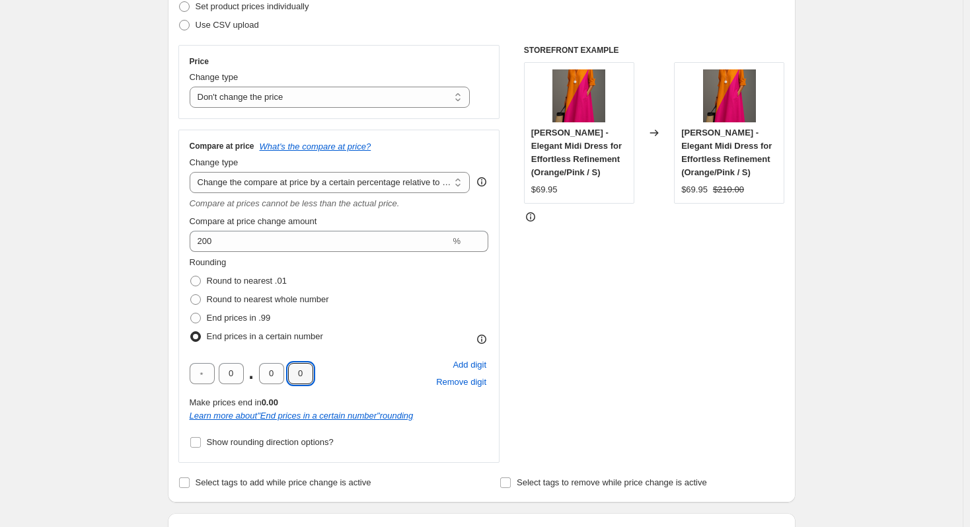
click at [356, 358] on div "0 . 0 0 Add digit Remove digit" at bounding box center [339, 373] width 299 height 34
click at [230, 374] on input "0" at bounding box center [231, 373] width 25 height 21
type input "9"
click at [270, 373] on input "0" at bounding box center [271, 373] width 25 height 21
type input "9"
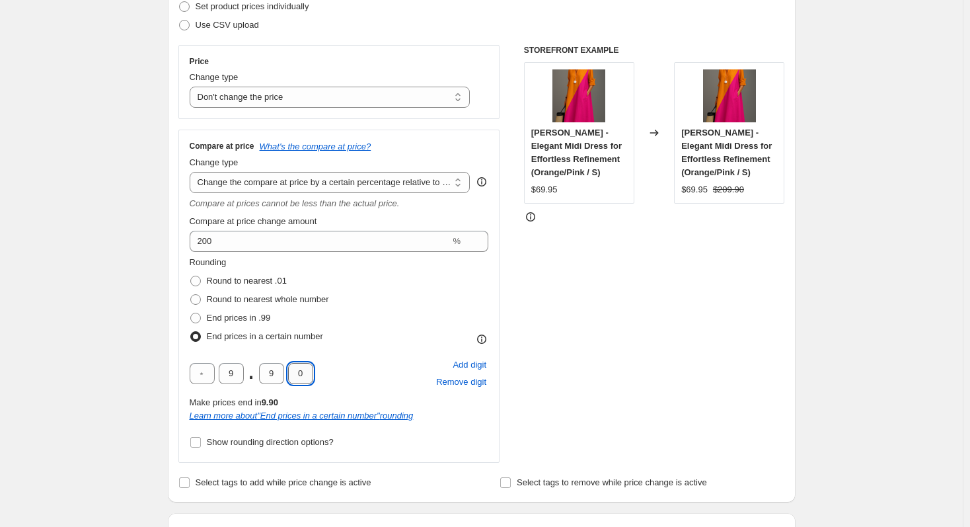
drag, startPoint x: 308, startPoint y: 373, endPoint x: 299, endPoint y: 373, distance: 8.6
click at [299, 373] on input "0" at bounding box center [300, 373] width 25 height 21
type input "5"
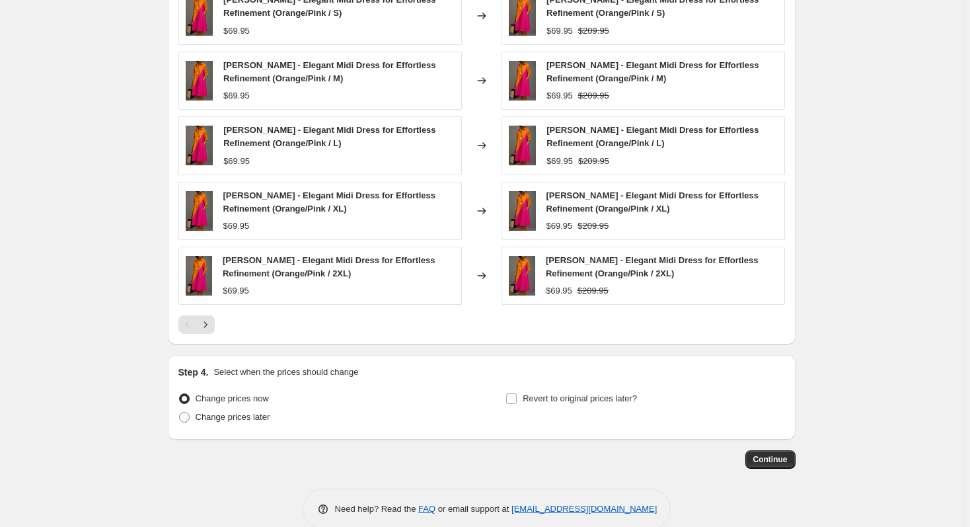
scroll to position [1057, 0]
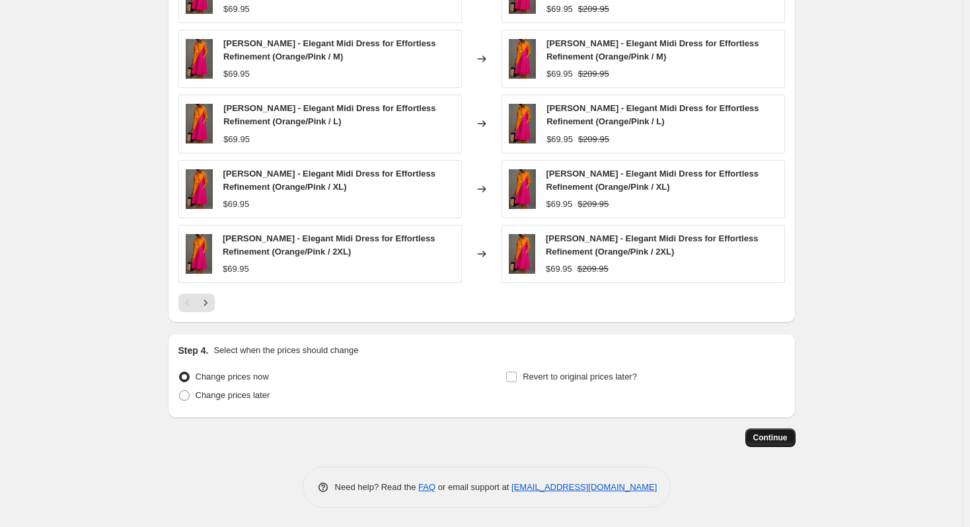
click at [766, 439] on span "Continue" at bounding box center [770, 437] width 34 height 11
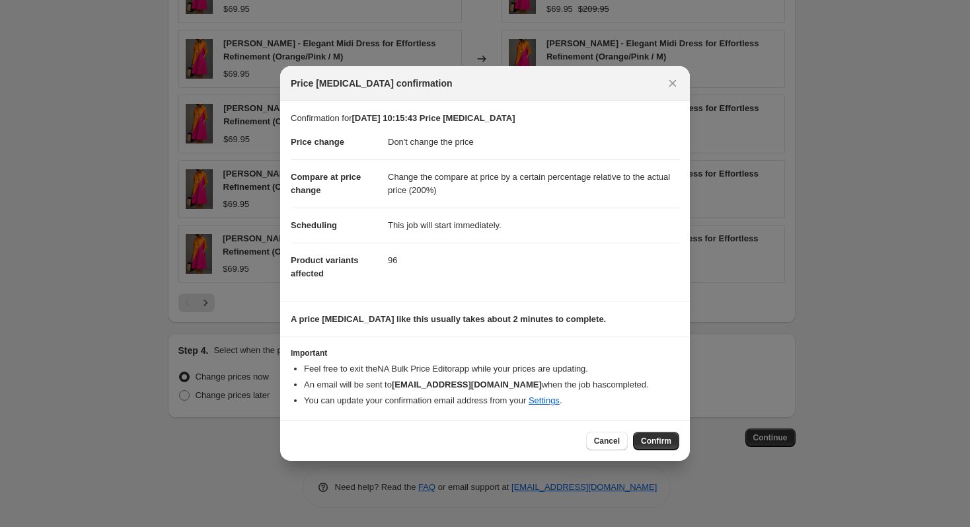
click at [659, 445] on span "Confirm" at bounding box center [656, 440] width 30 height 11
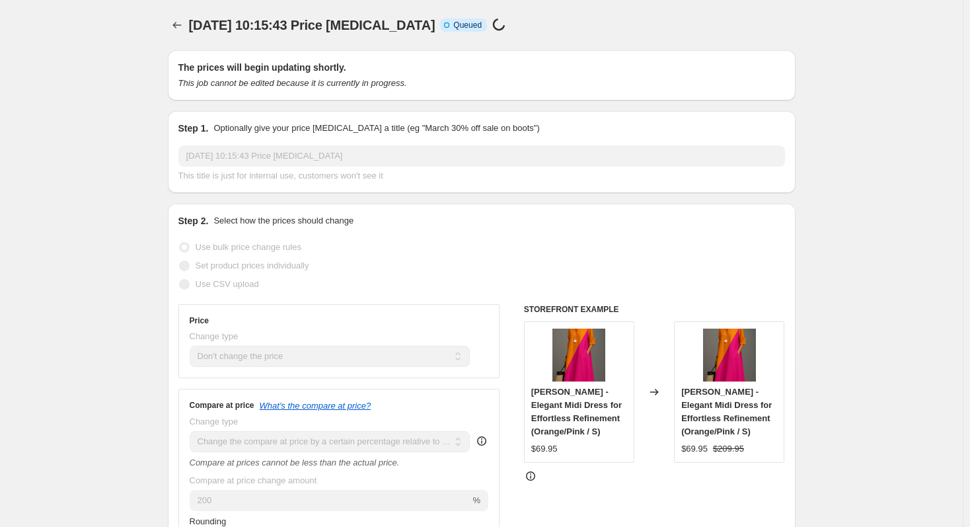
scroll to position [1057, 0]
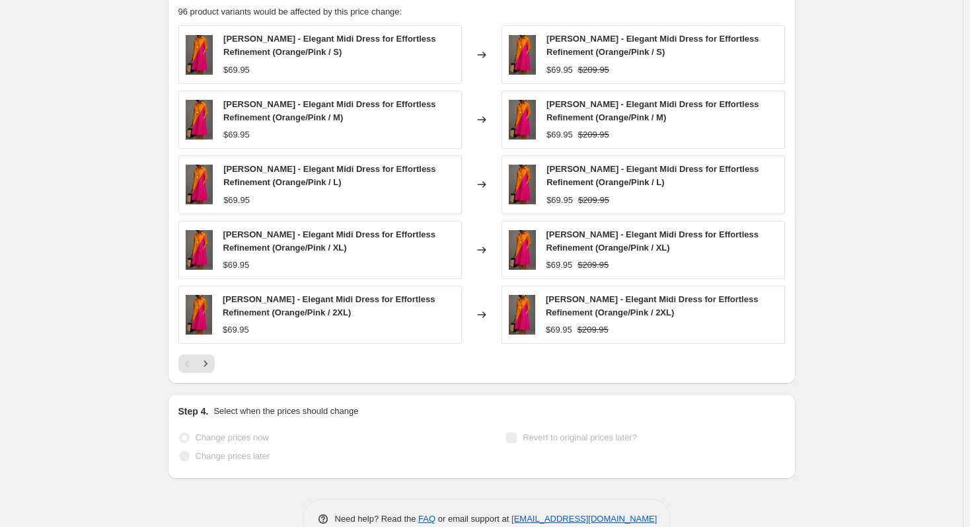
select select "no_change"
select select "pp"
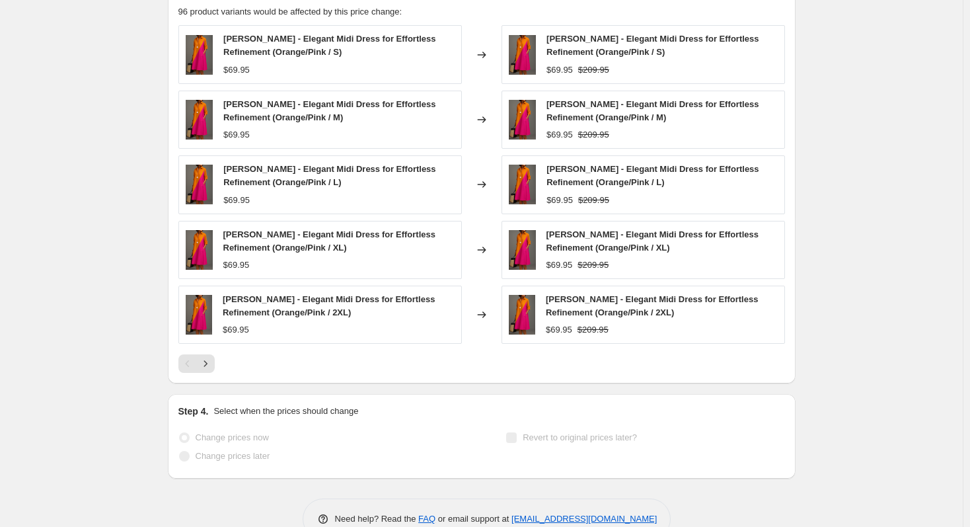
select select "collection"
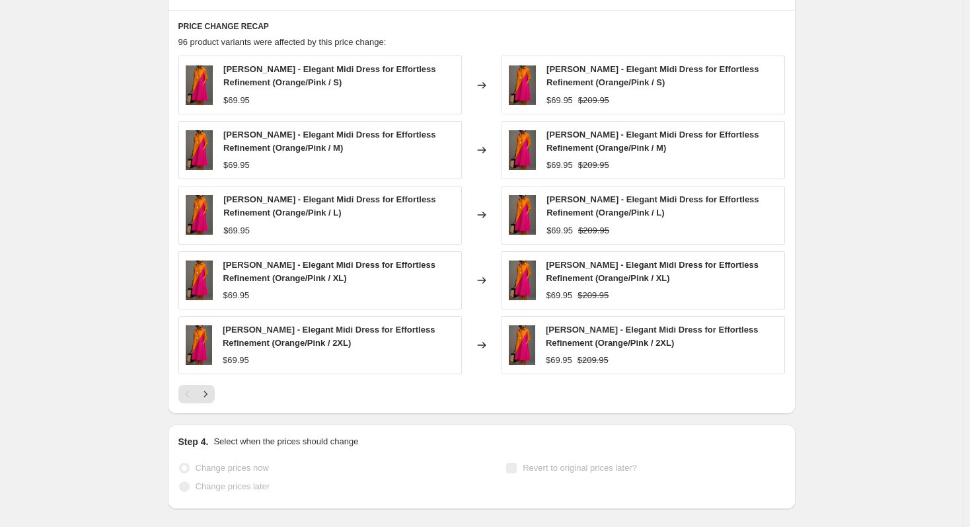
scroll to position [0, 0]
